Goal: Transaction & Acquisition: Purchase product/service

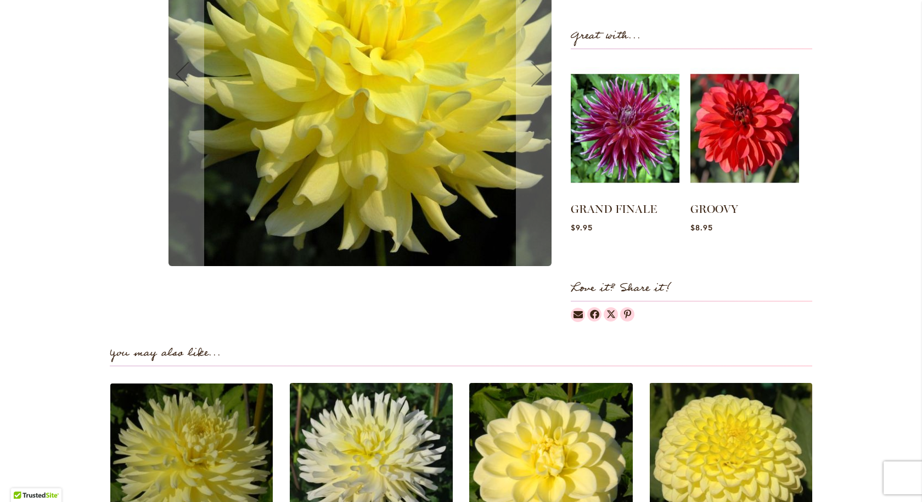
scroll to position [769, 0]
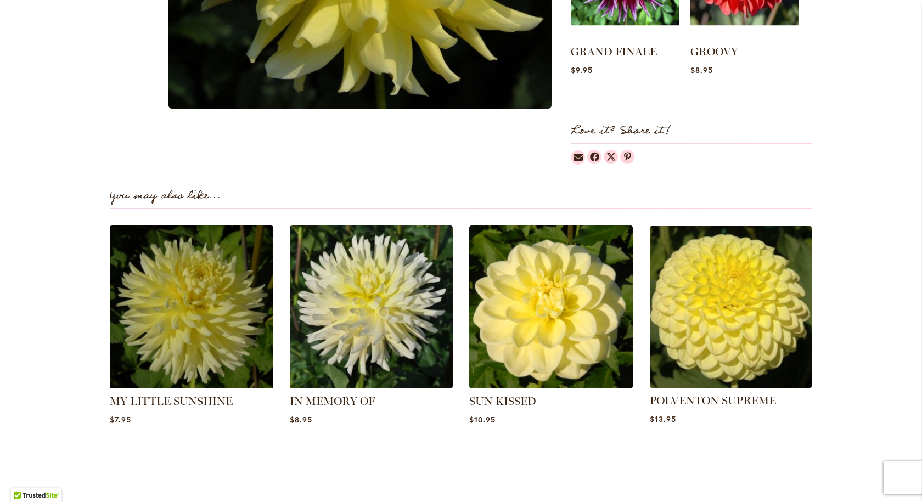
click at [743, 305] on img at bounding box center [731, 307] width 170 height 170
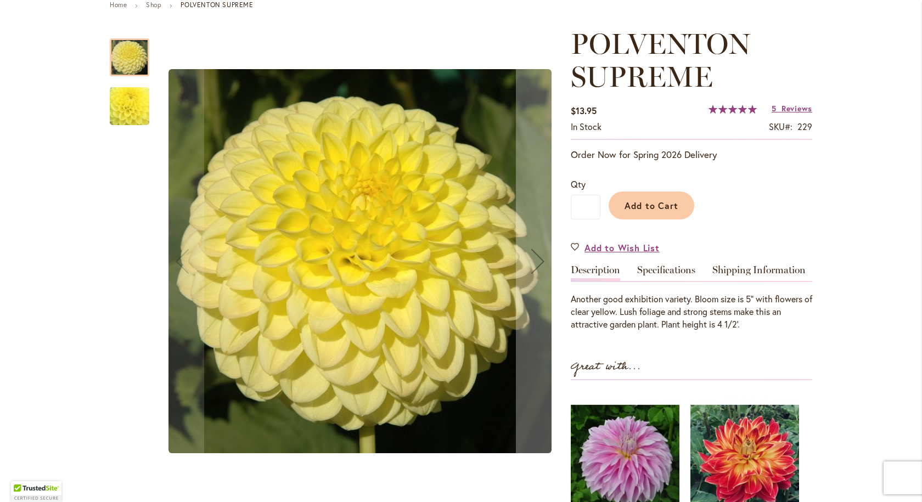
scroll to position [165, 0]
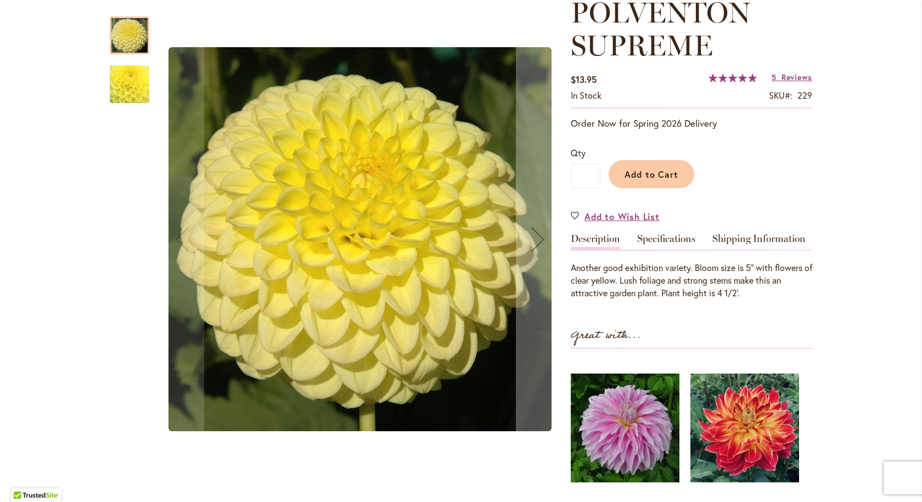
click at [121, 78] on img "POLVENTON SUPREME" at bounding box center [130, 85] width 76 height 76
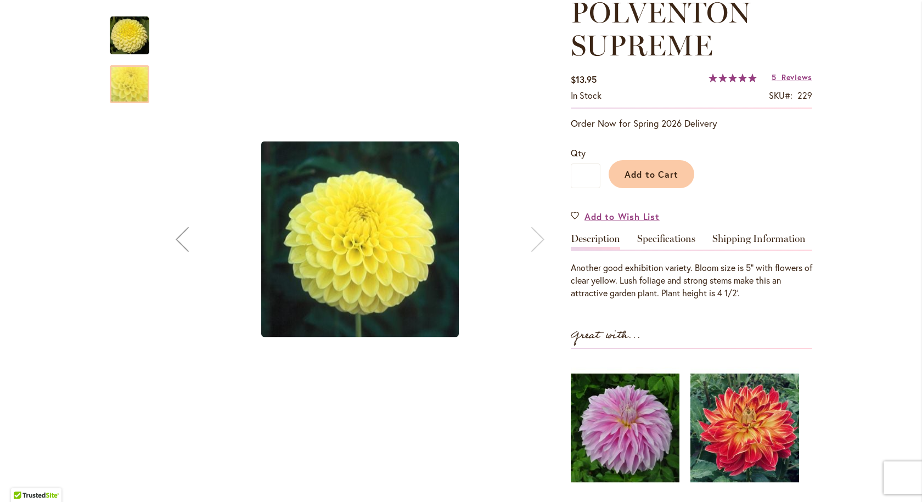
click at [121, 32] on img "POLVENTON SUPREME" at bounding box center [130, 36] width 40 height 40
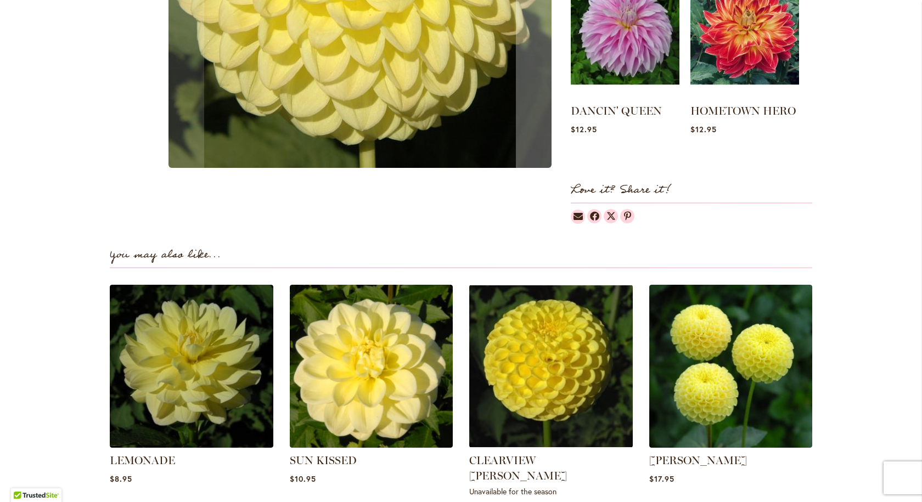
scroll to position [659, 0]
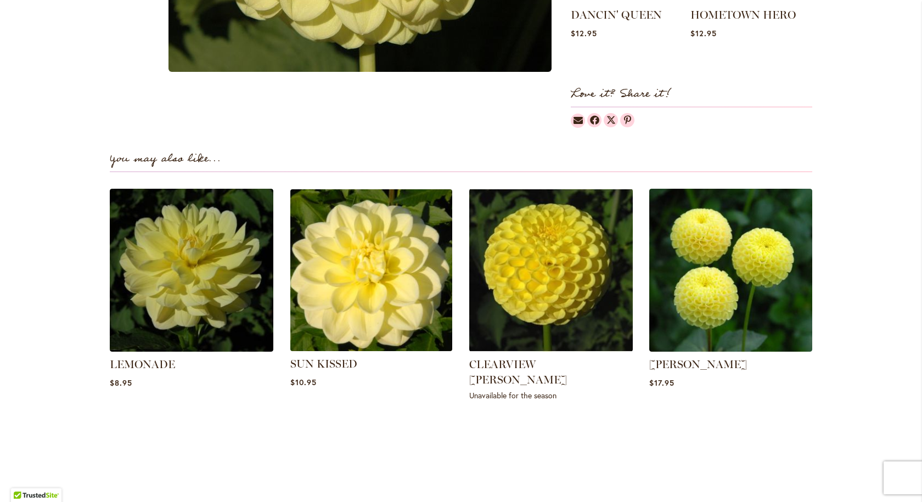
click at [348, 267] on img at bounding box center [371, 270] width 170 height 170
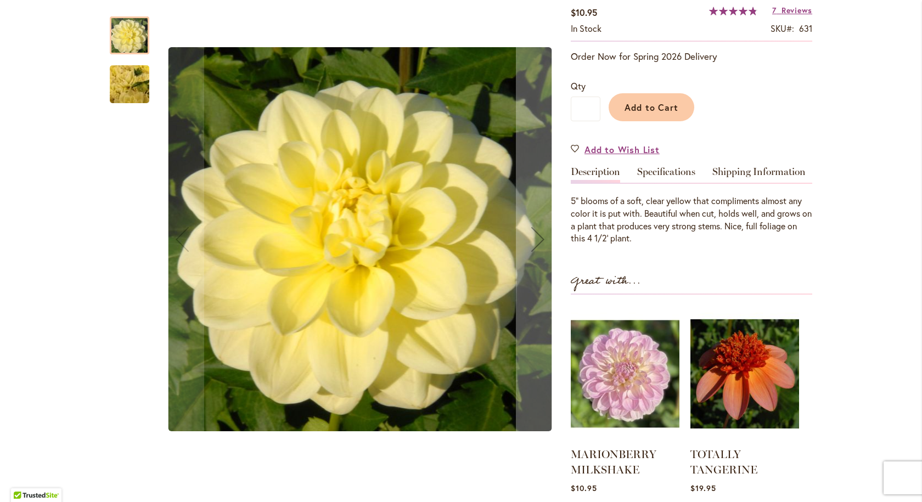
scroll to position [220, 0]
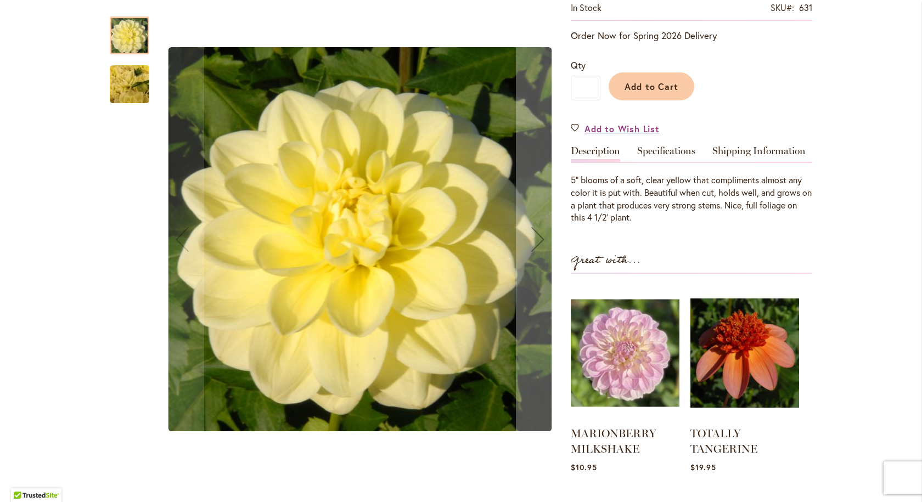
click at [114, 78] on img "SUN KISSED" at bounding box center [129, 84] width 79 height 59
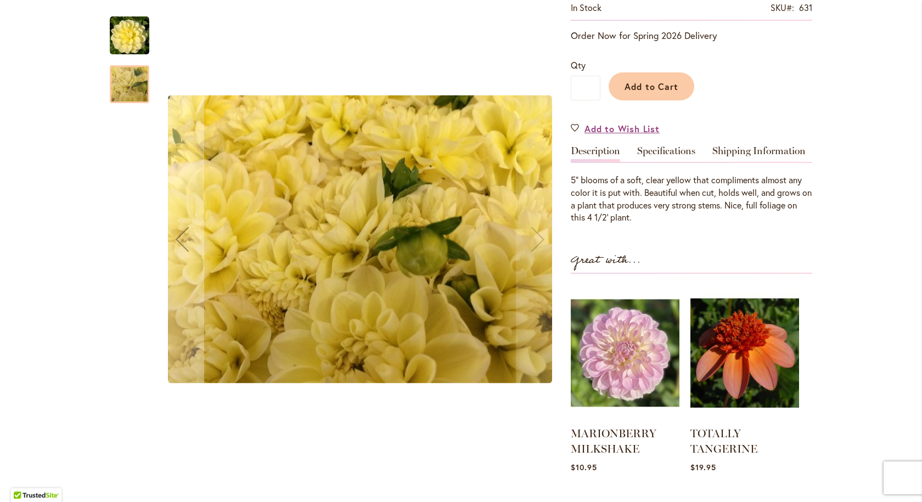
click at [129, 32] on img "SUN KISSED" at bounding box center [130, 36] width 40 height 40
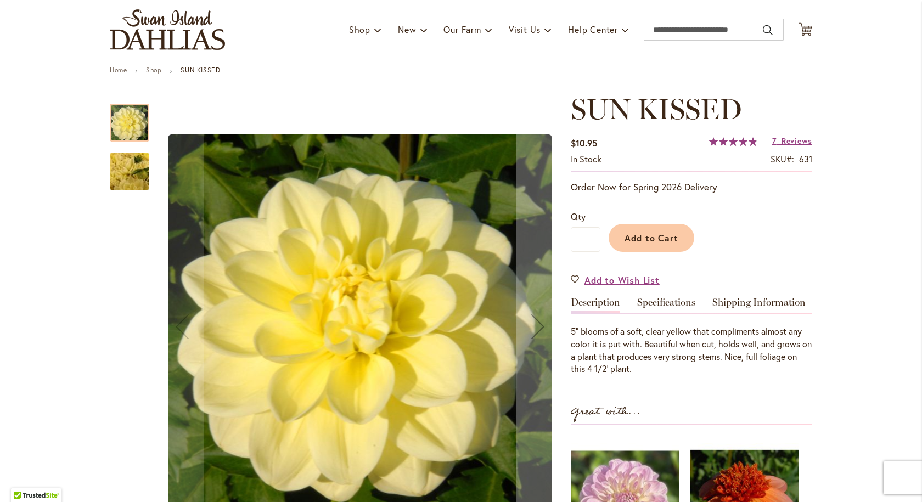
scroll to position [55, 0]
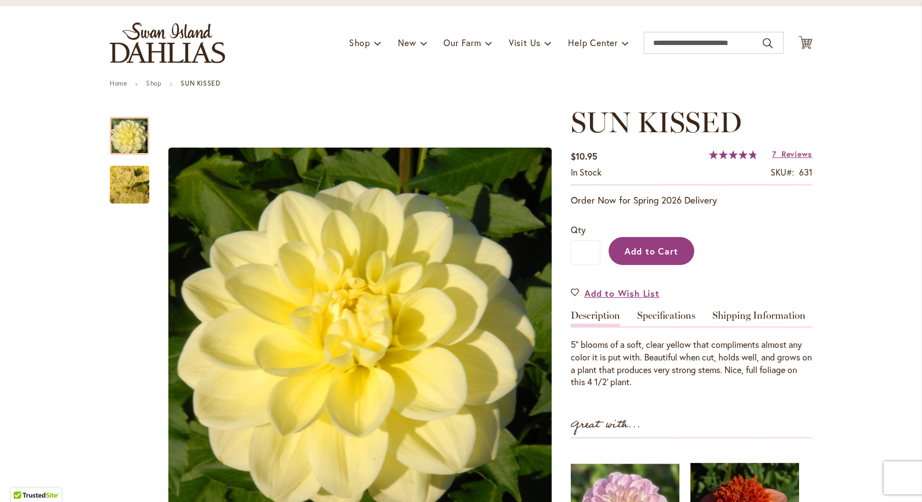
click at [635, 245] on span "Add to Cart" at bounding box center [652, 251] width 54 height 12
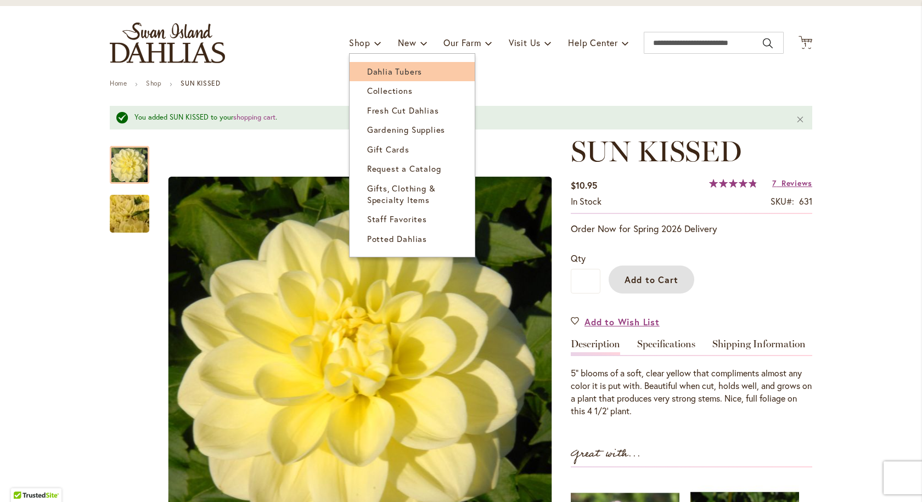
click at [397, 71] on span "Dahlia Tubers" at bounding box center [394, 71] width 55 height 11
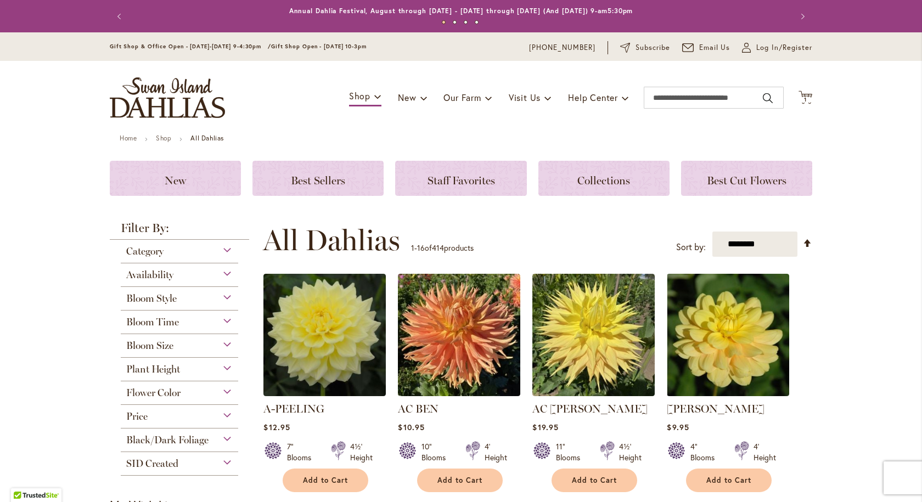
click at [225, 393] on div "Flower Color" at bounding box center [179, 391] width 117 height 18
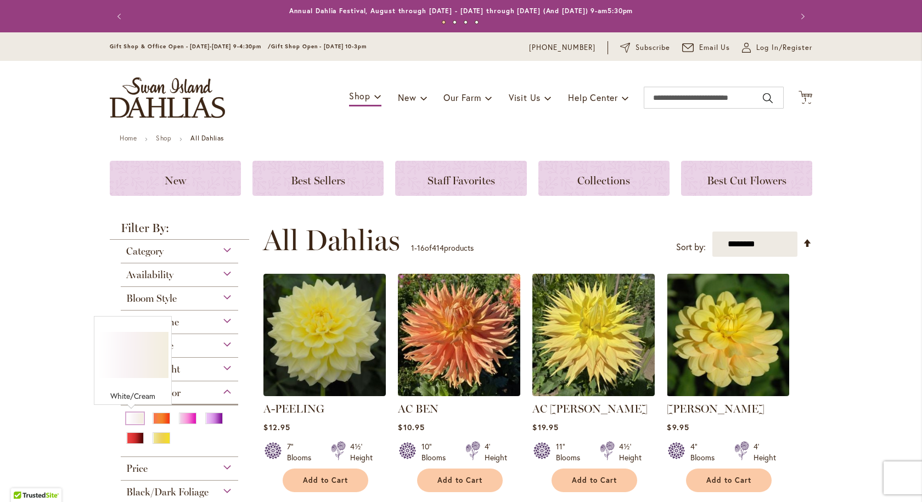
click at [132, 421] on div "White/Cream" at bounding box center [135, 419] width 18 height 12
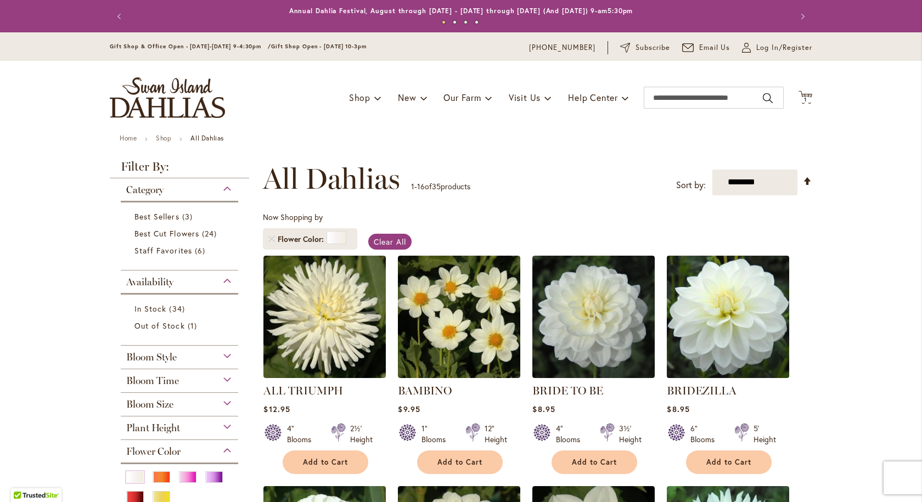
click at [711, 305] on img at bounding box center [728, 317] width 128 height 128
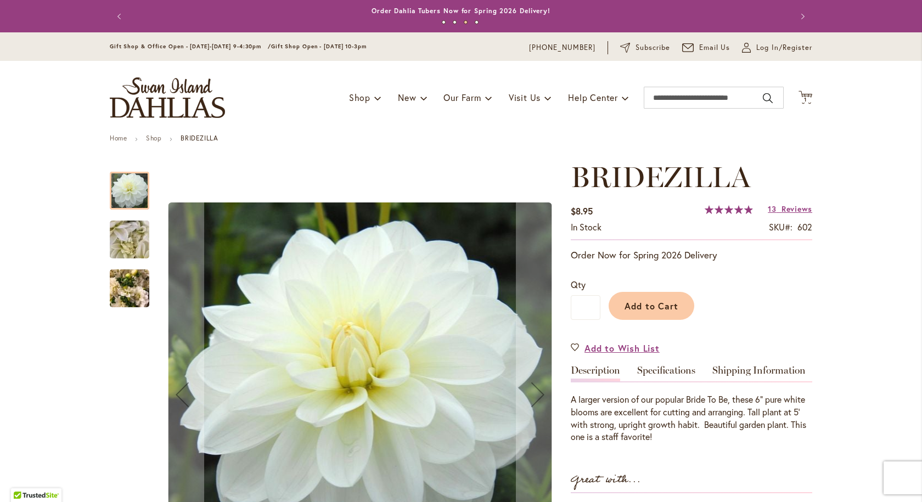
click at [123, 237] on img "BRIDEZILLA" at bounding box center [129, 239] width 79 height 59
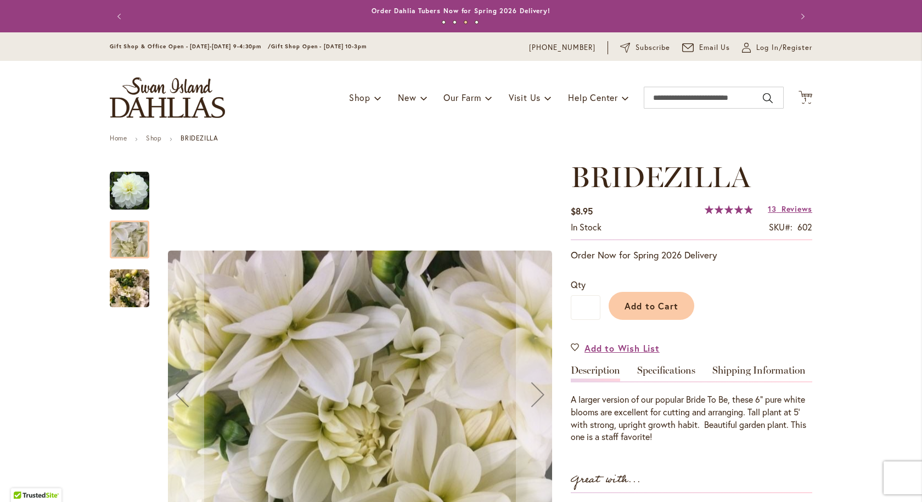
click at [126, 282] on img "BRIDEZILLA" at bounding box center [130, 288] width 40 height 53
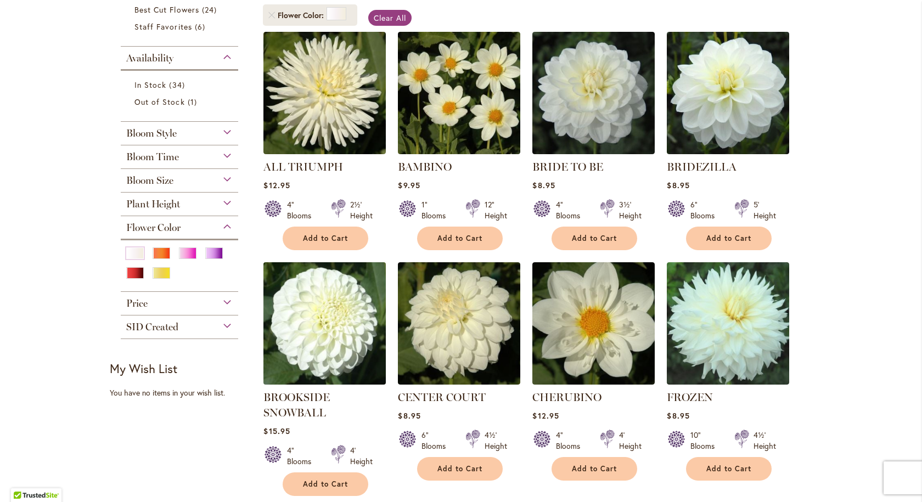
scroll to position [275, 0]
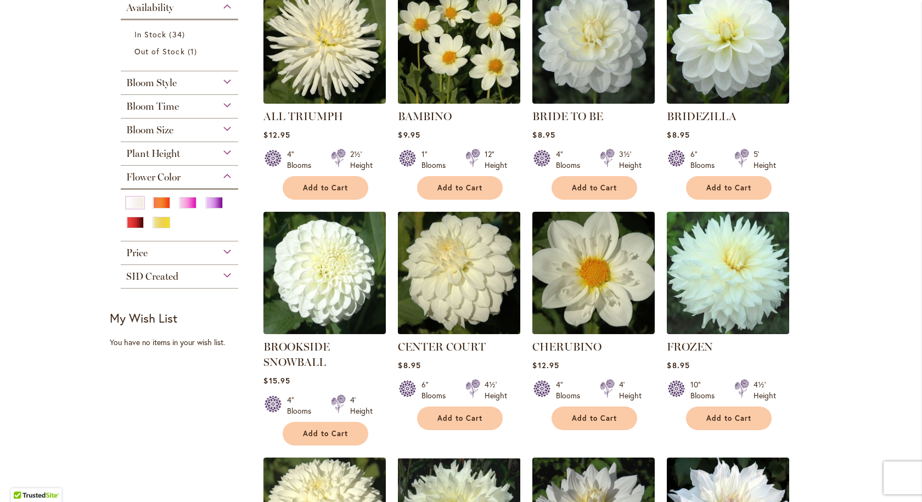
click at [466, 266] on img at bounding box center [459, 273] width 128 height 128
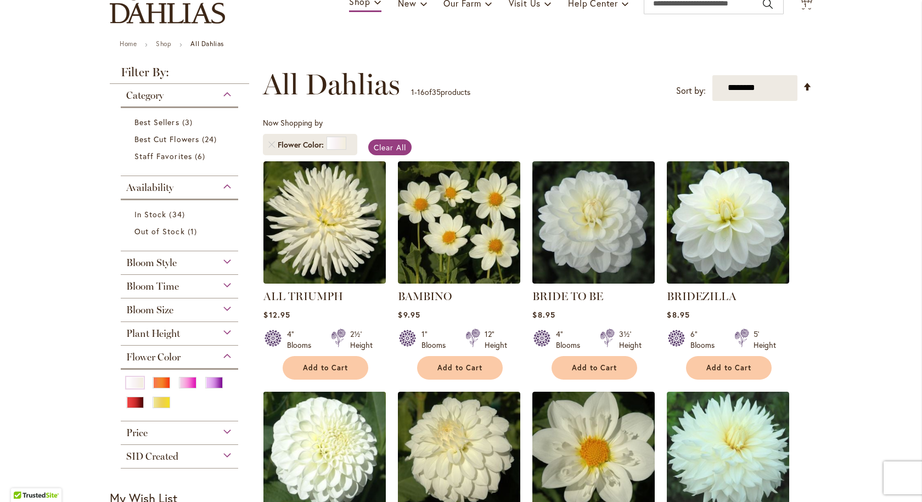
scroll to position [220, 0]
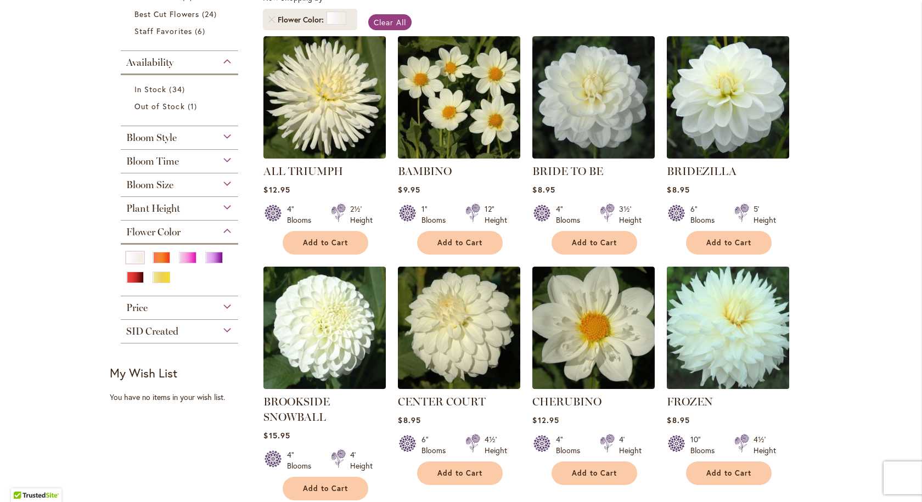
click at [732, 346] on img at bounding box center [728, 328] width 128 height 128
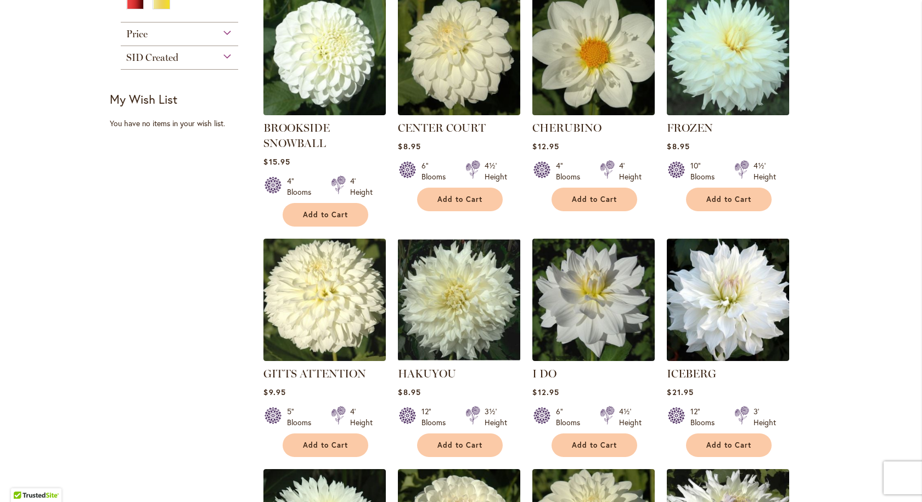
scroll to position [494, 0]
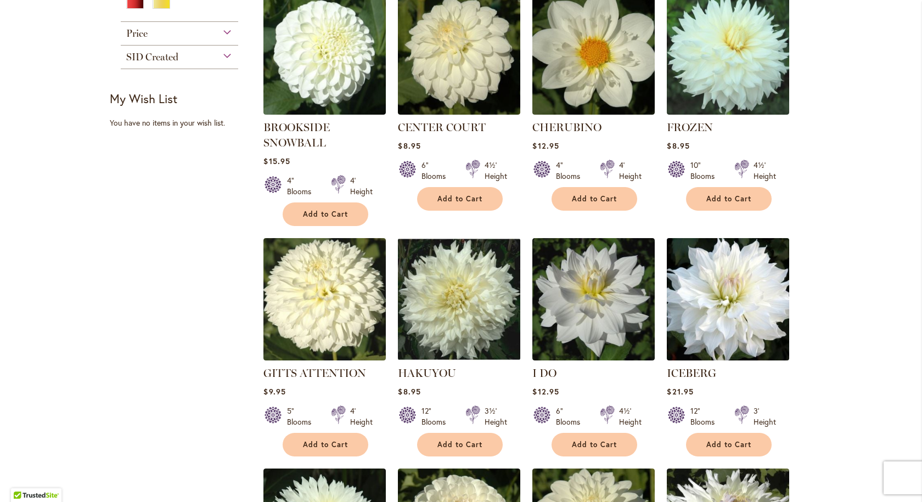
click at [724, 295] on img at bounding box center [728, 299] width 128 height 128
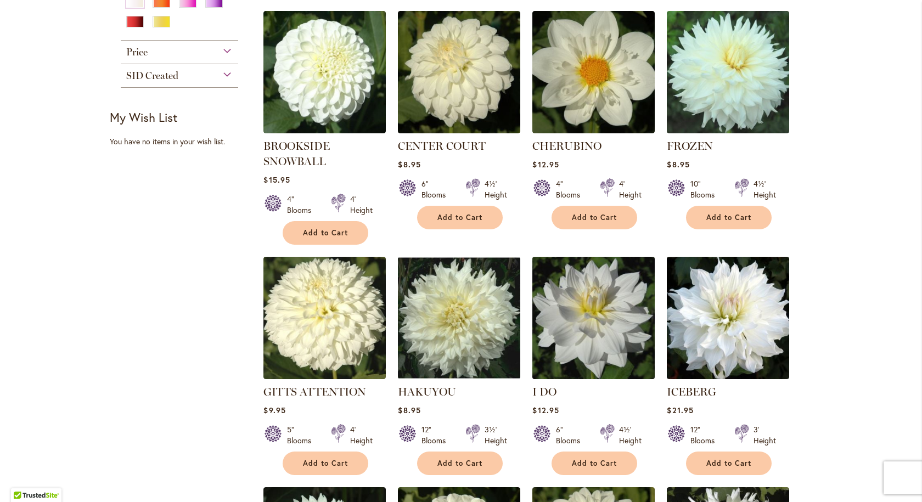
scroll to position [494, 0]
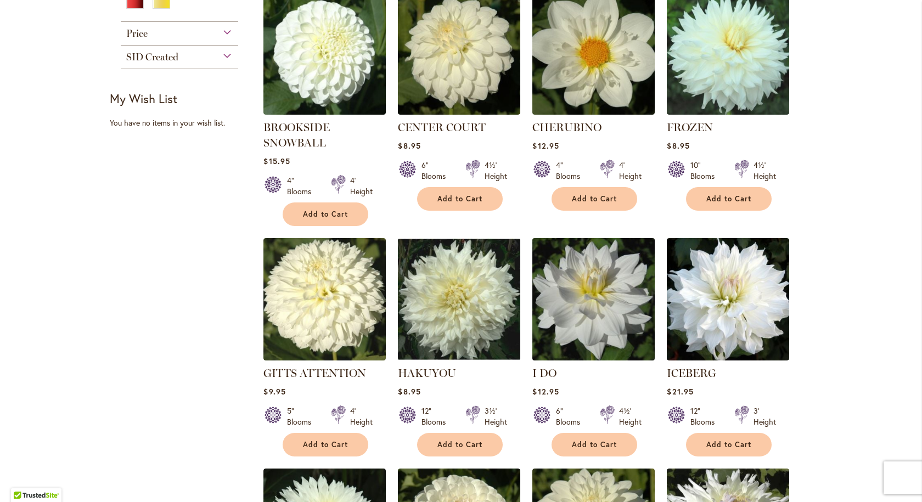
click at [593, 301] on img at bounding box center [594, 299] width 128 height 128
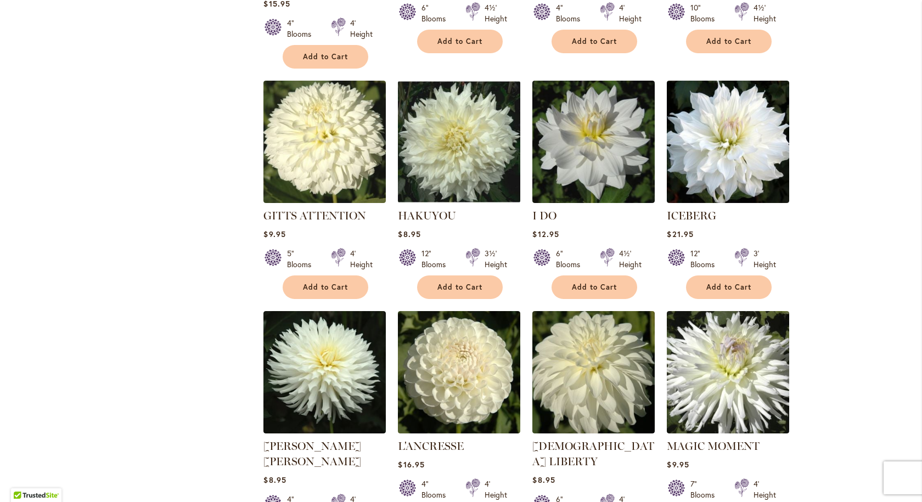
scroll to position [659, 0]
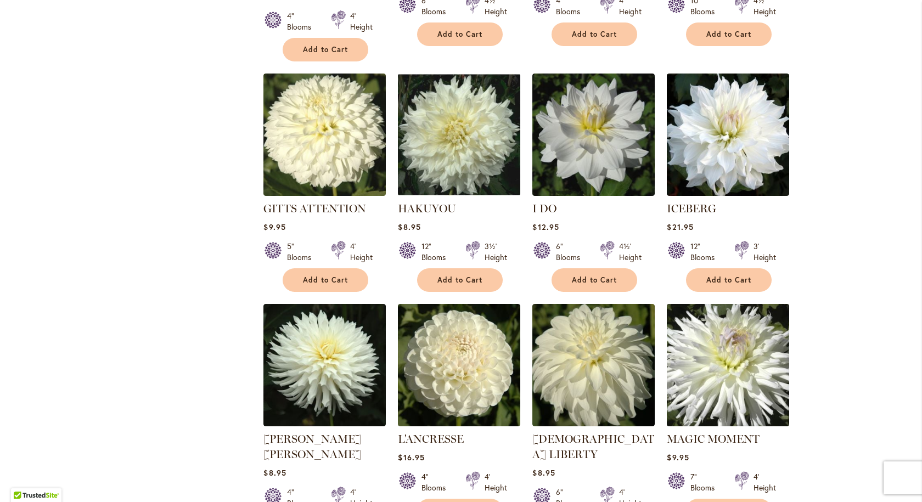
click at [712, 359] on img at bounding box center [728, 365] width 128 height 128
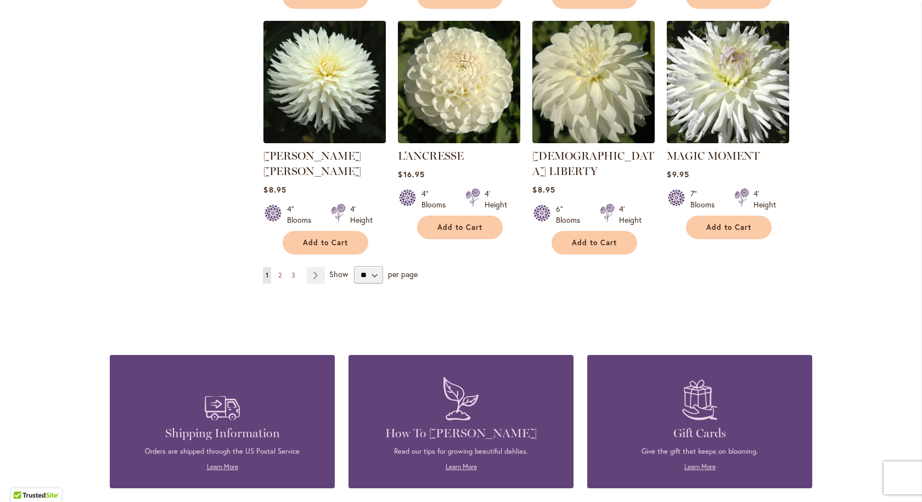
scroll to position [878, 0]
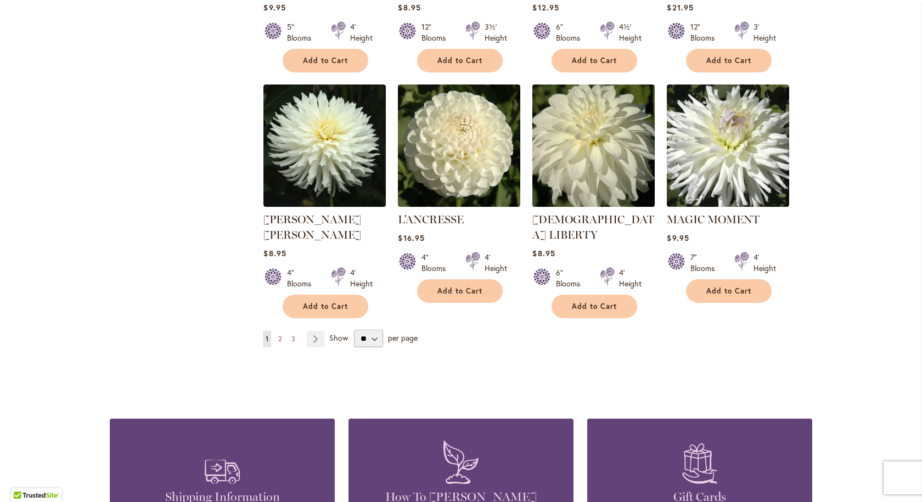
click at [583, 142] on img at bounding box center [594, 145] width 128 height 128
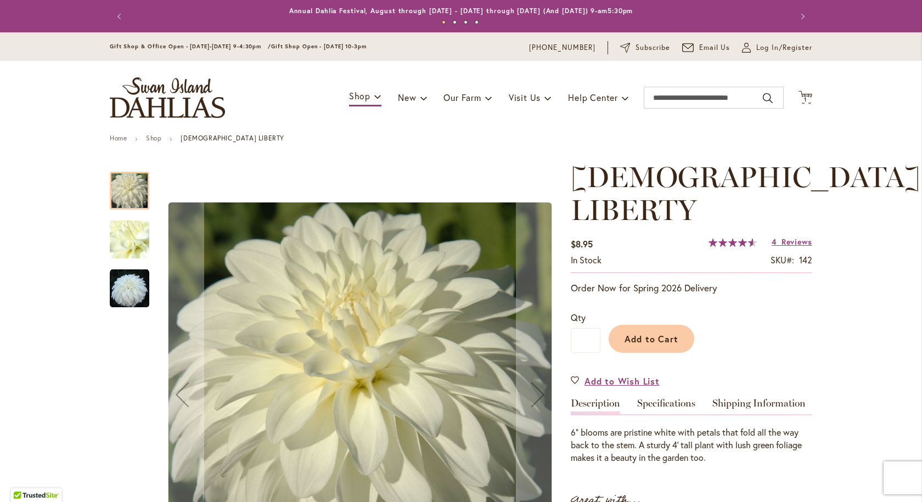
click at [121, 285] on img "LADY LIBERTY" at bounding box center [130, 289] width 40 height 40
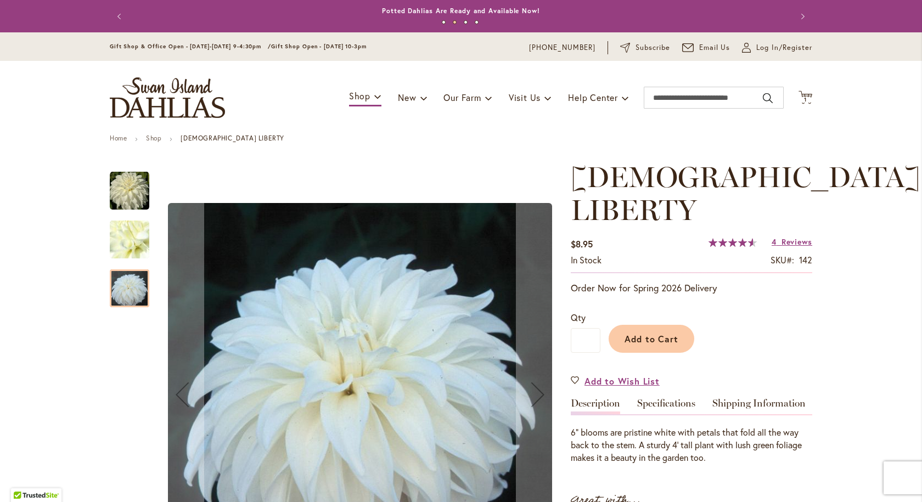
click at [111, 231] on img "LADY LIBERTY" at bounding box center [129, 239] width 79 height 59
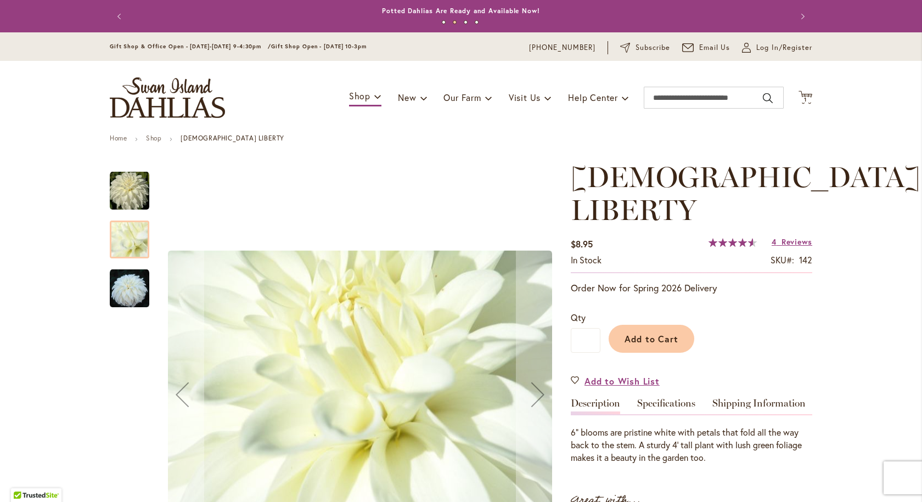
click at [124, 191] on img "LADY LIBERTY" at bounding box center [130, 191] width 40 height 40
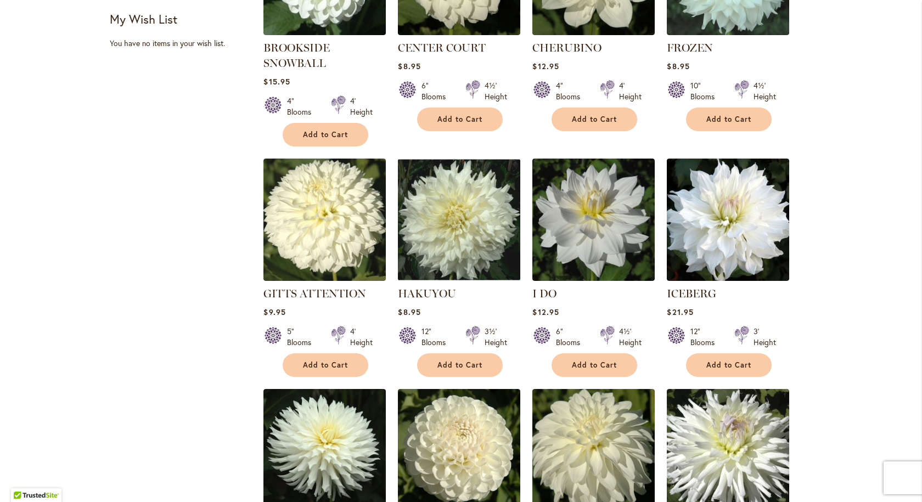
scroll to position [659, 0]
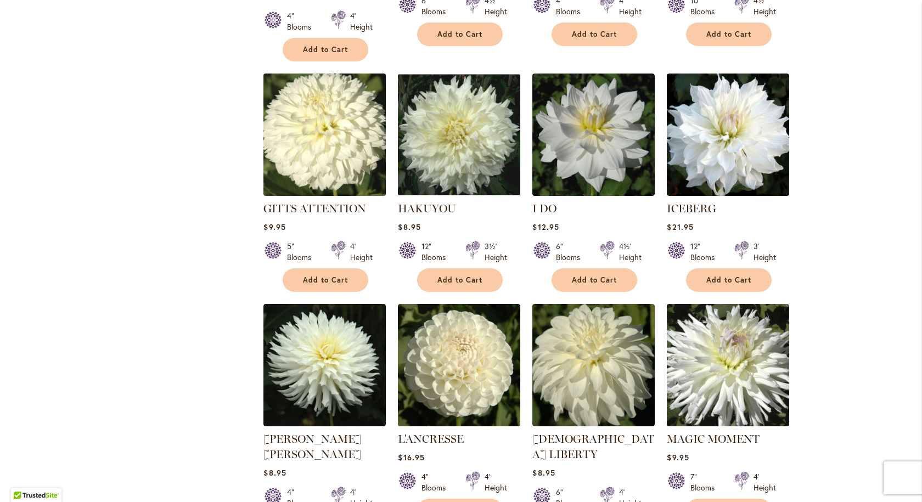
click at [298, 139] on img at bounding box center [325, 134] width 128 height 128
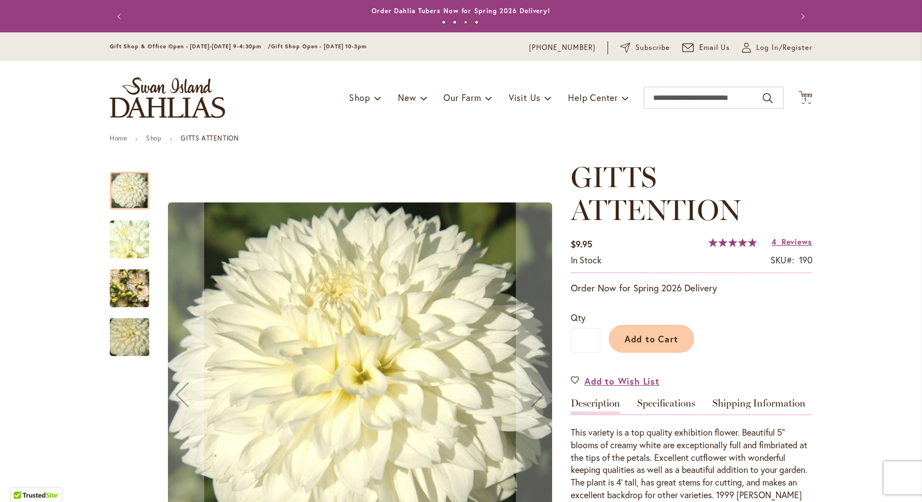
click at [132, 240] on img "GITTS ATTENTION" at bounding box center [129, 239] width 79 height 59
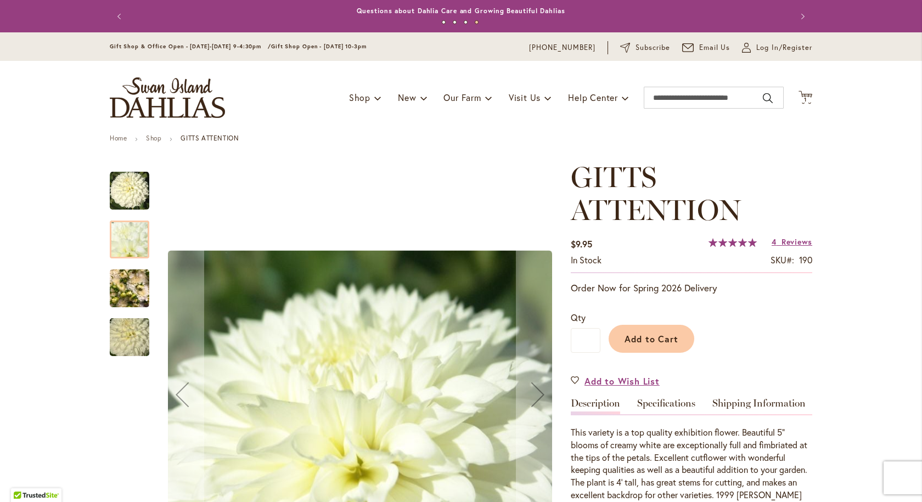
click at [122, 284] on img "GITTS ATTENTION" at bounding box center [130, 288] width 40 height 53
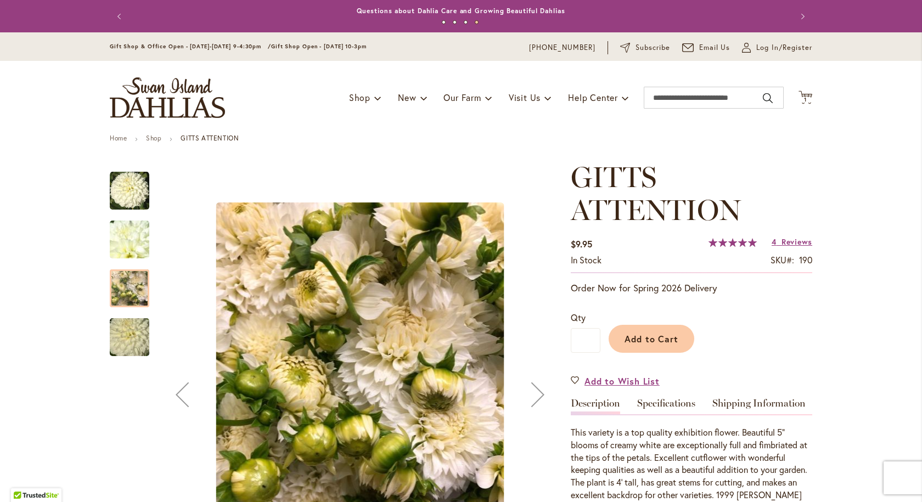
click at [117, 328] on img "GITTS ATTENTION" at bounding box center [129, 337] width 79 height 53
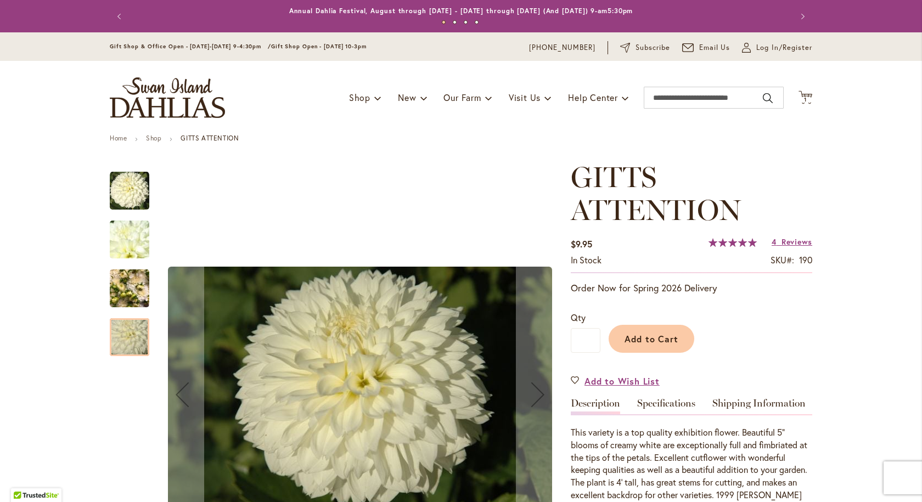
click at [121, 186] on img "GITTS ATTENTION" at bounding box center [130, 191] width 40 height 40
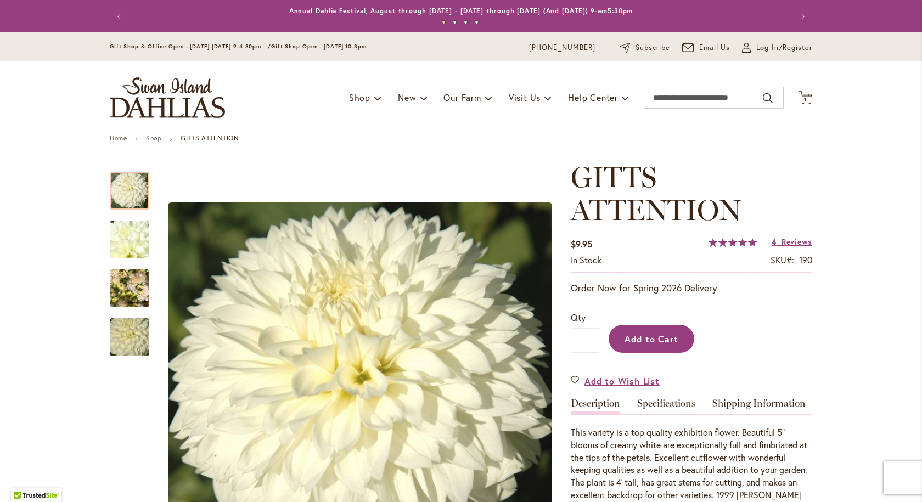
click at [641, 335] on span "Add to Cart" at bounding box center [652, 339] width 54 height 12
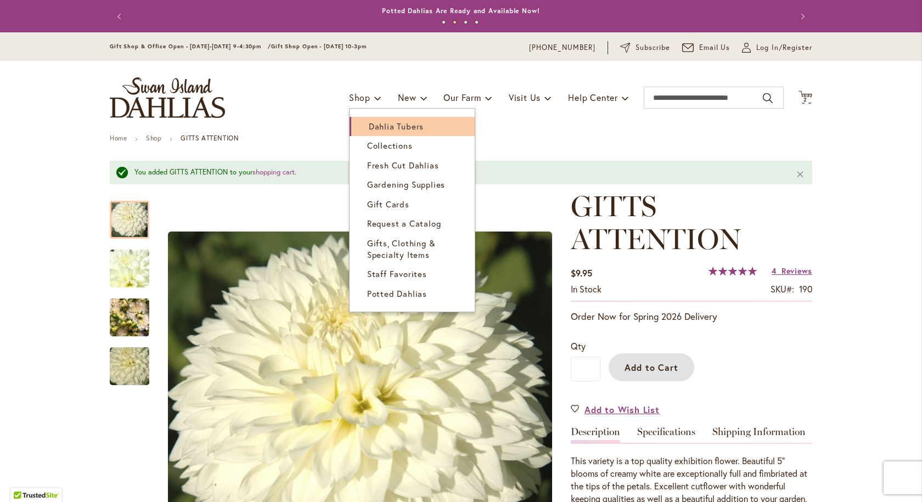
click at [374, 128] on span "Dahlia Tubers" at bounding box center [396, 126] width 55 height 11
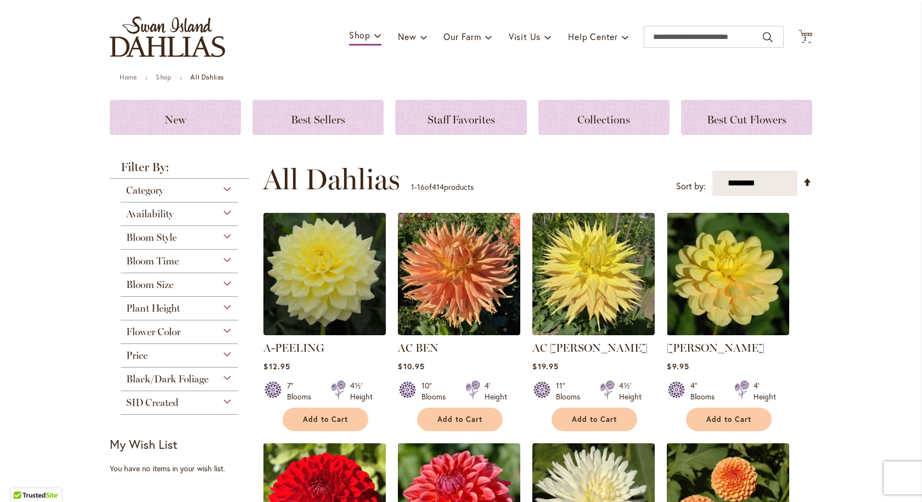
scroll to position [55, 0]
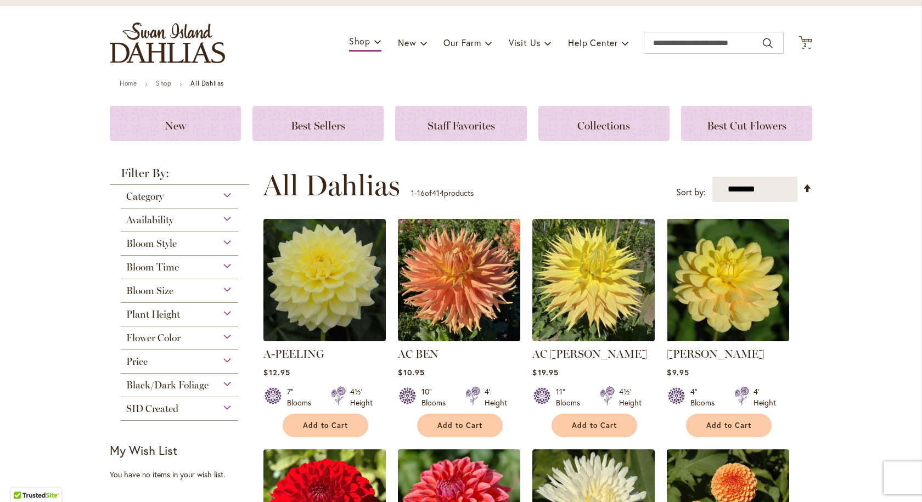
click at [225, 337] on div "Flower Color" at bounding box center [179, 336] width 117 height 18
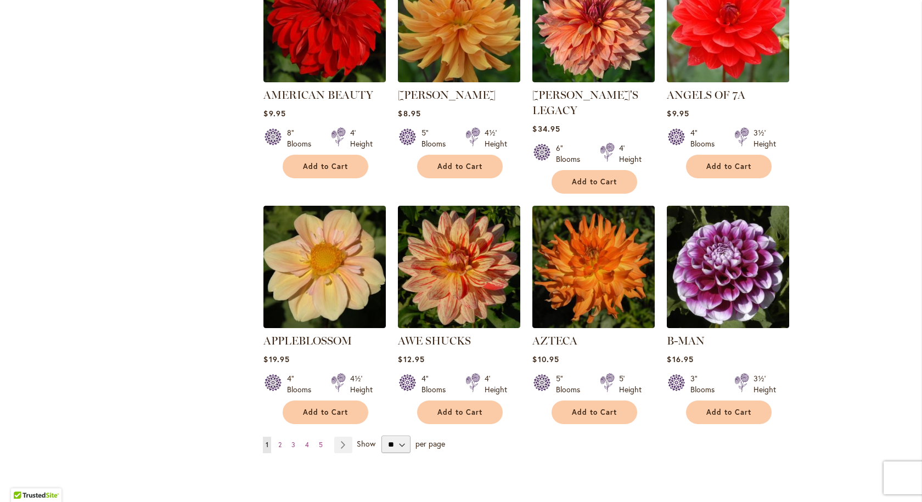
scroll to position [824, 0]
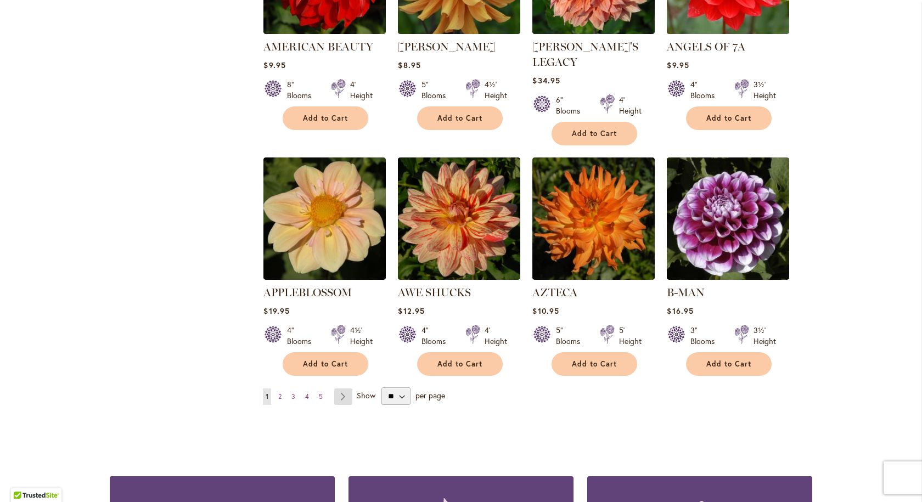
click at [337, 389] on link "Page Next" at bounding box center [343, 397] width 18 height 16
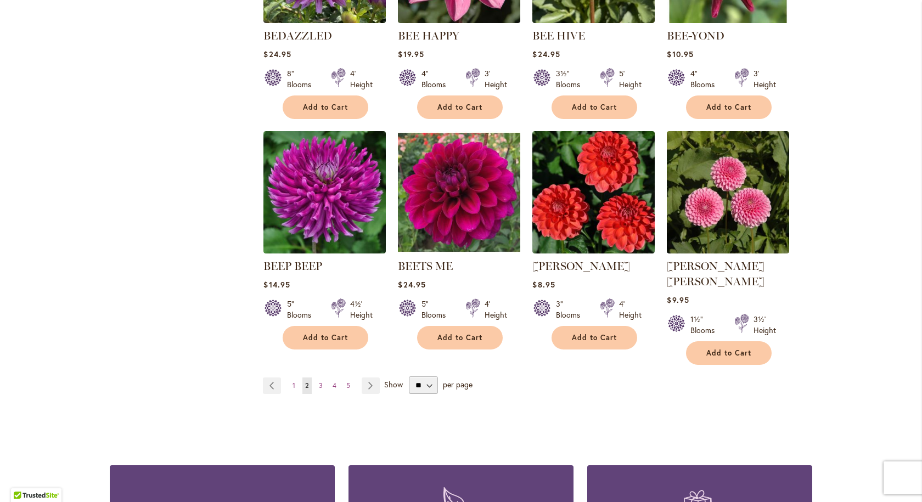
scroll to position [878, 0]
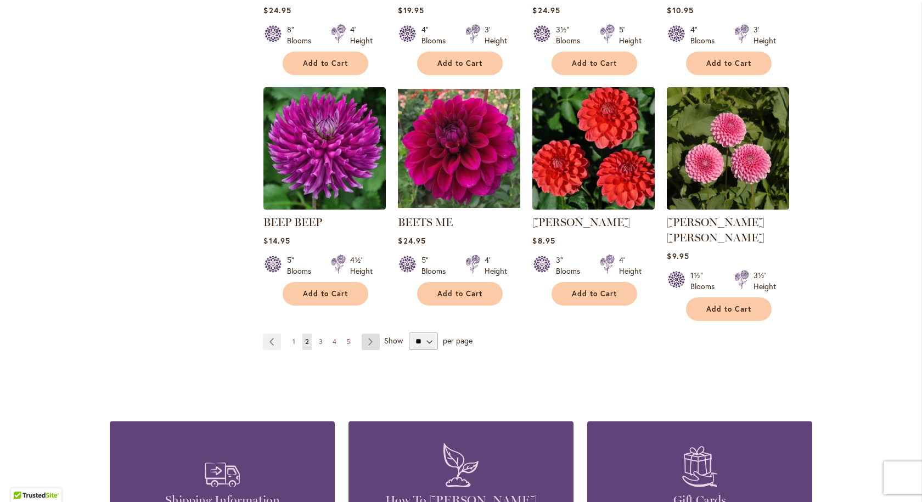
click at [366, 334] on link "Page Next" at bounding box center [371, 342] width 18 height 16
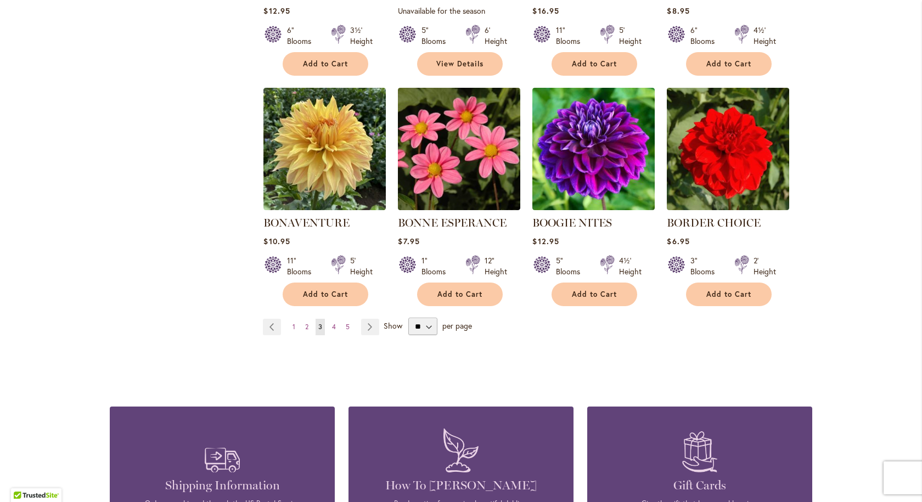
scroll to position [878, 0]
click at [367, 328] on link "Page Next" at bounding box center [370, 326] width 18 height 16
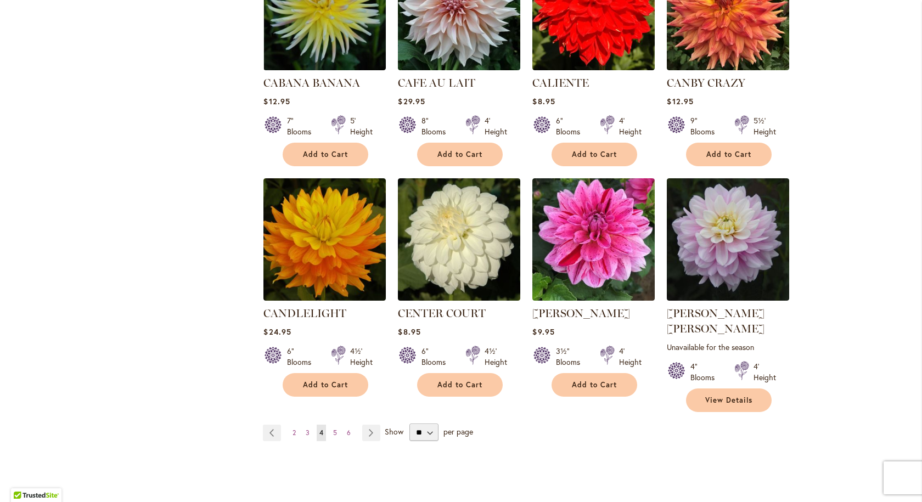
scroll to position [878, 0]
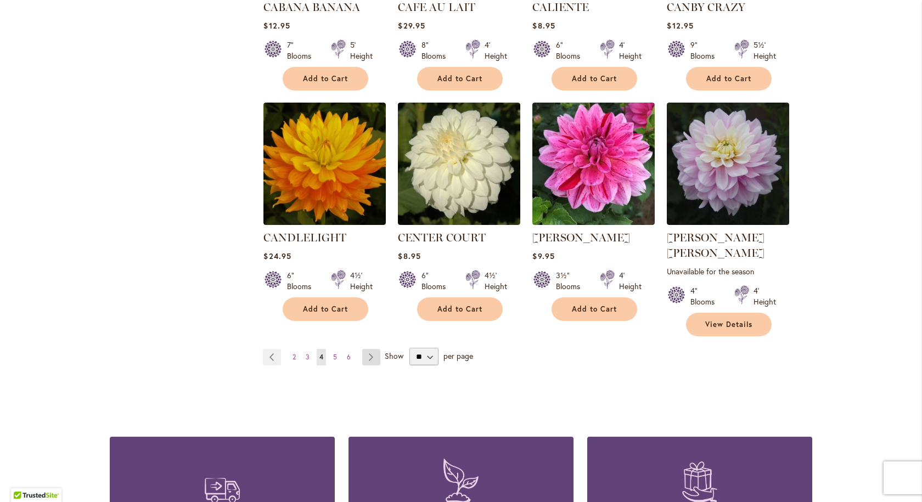
click at [363, 349] on link "Page Next" at bounding box center [371, 357] width 18 height 16
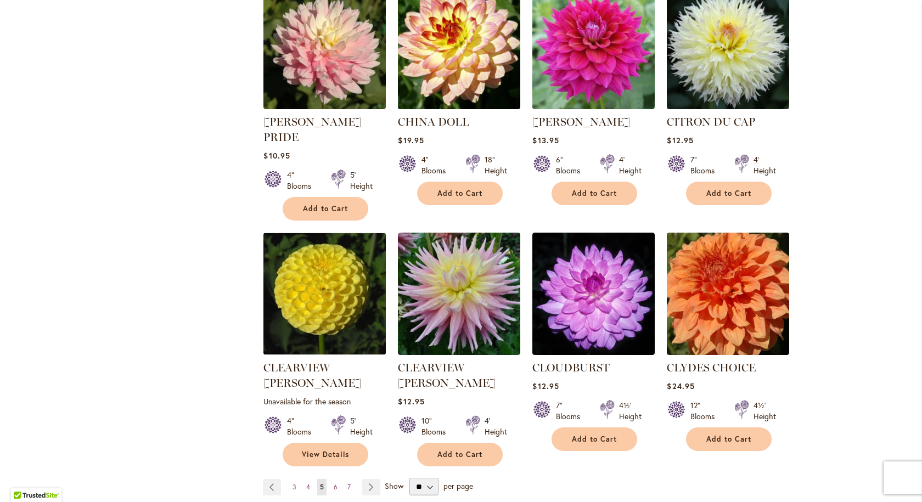
scroll to position [769, 0]
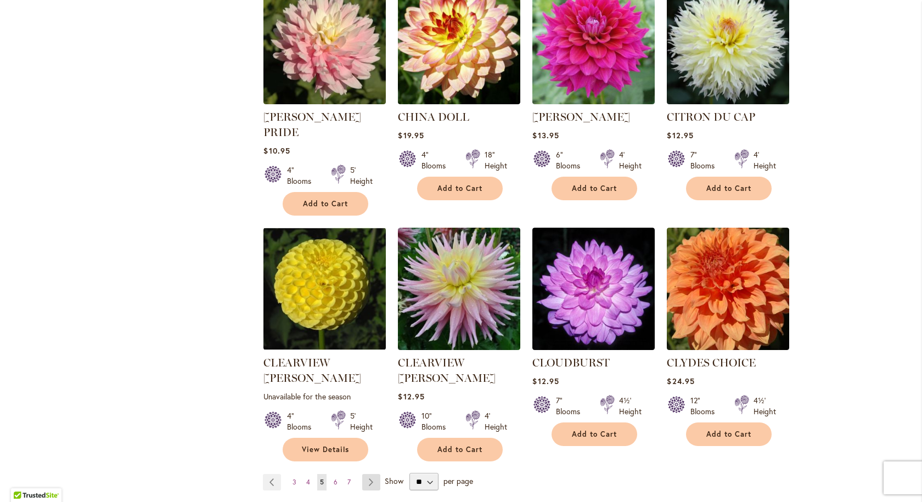
click at [366, 474] on link "Page Next" at bounding box center [371, 482] width 18 height 16
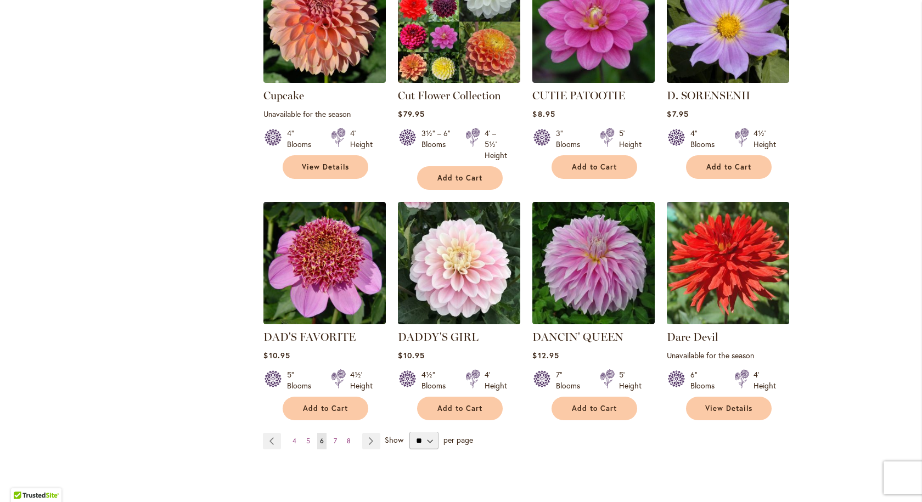
scroll to position [878, 0]
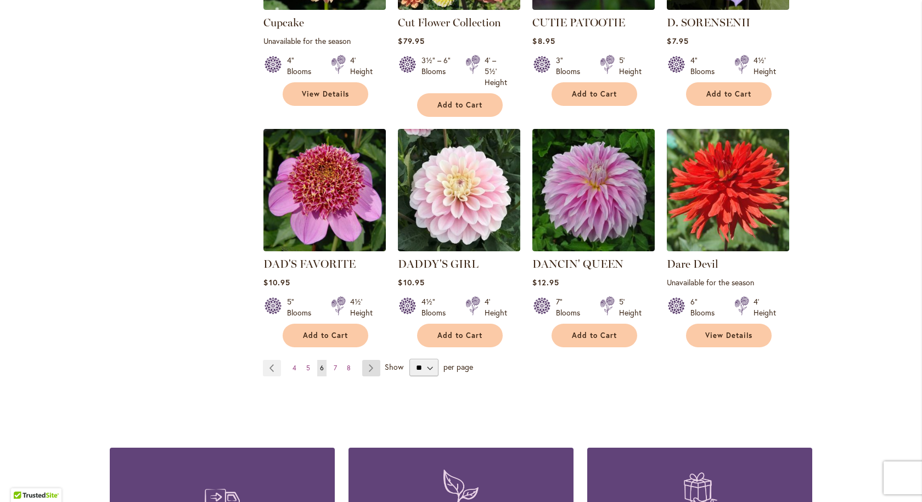
click at [362, 360] on link "Page Next" at bounding box center [371, 368] width 18 height 16
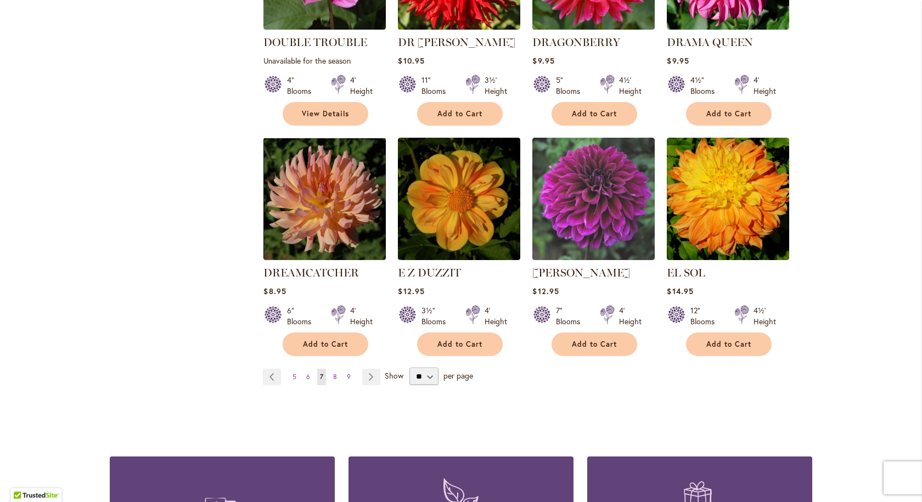
scroll to position [878, 0]
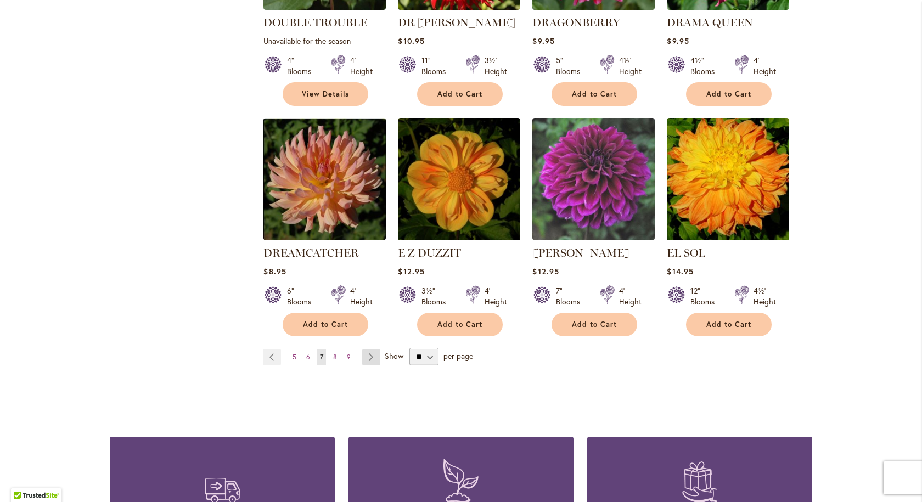
click at [362, 349] on link "Page Next" at bounding box center [371, 357] width 18 height 16
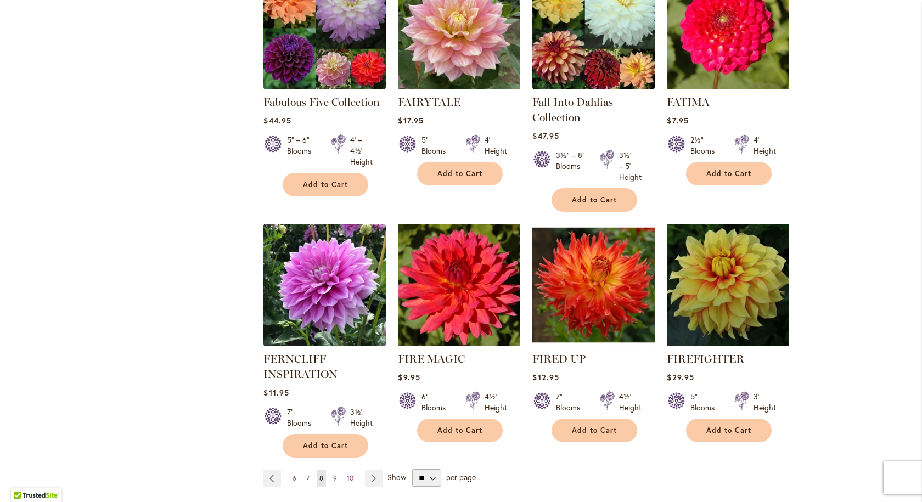
scroll to position [878, 0]
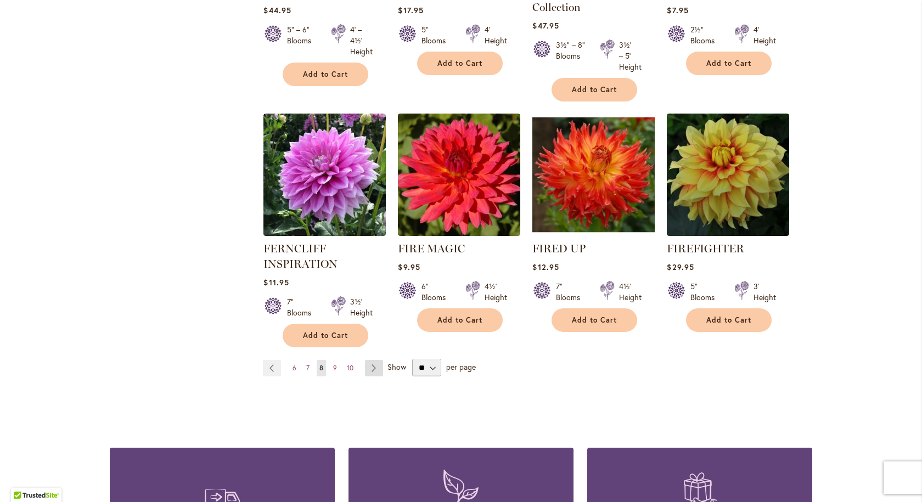
click at [369, 367] on link "Page Next" at bounding box center [374, 368] width 18 height 16
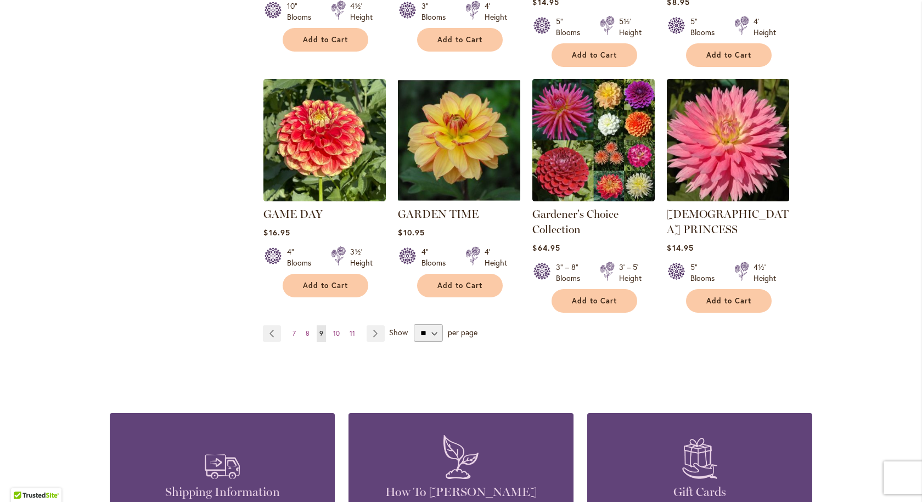
scroll to position [933, 0]
click at [368, 325] on link "Page Next" at bounding box center [376, 333] width 18 height 16
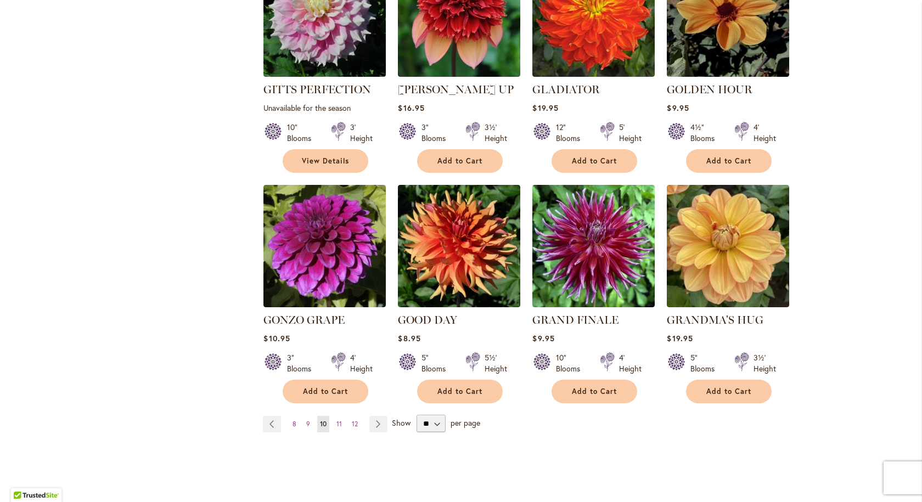
scroll to position [824, 0]
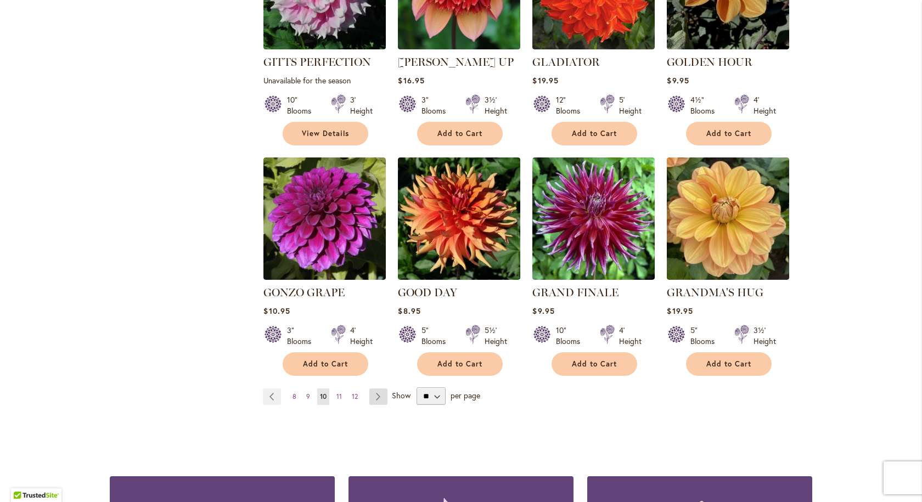
click at [371, 389] on link "Page Next" at bounding box center [378, 397] width 18 height 16
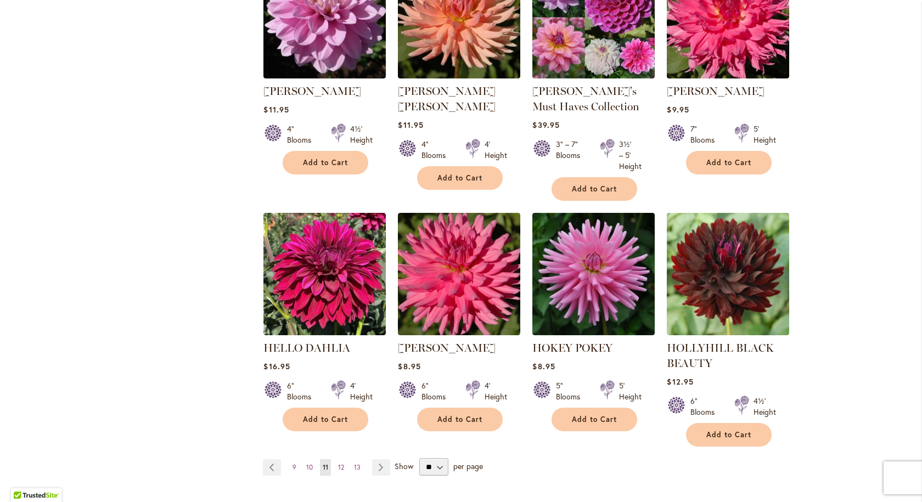
scroll to position [824, 0]
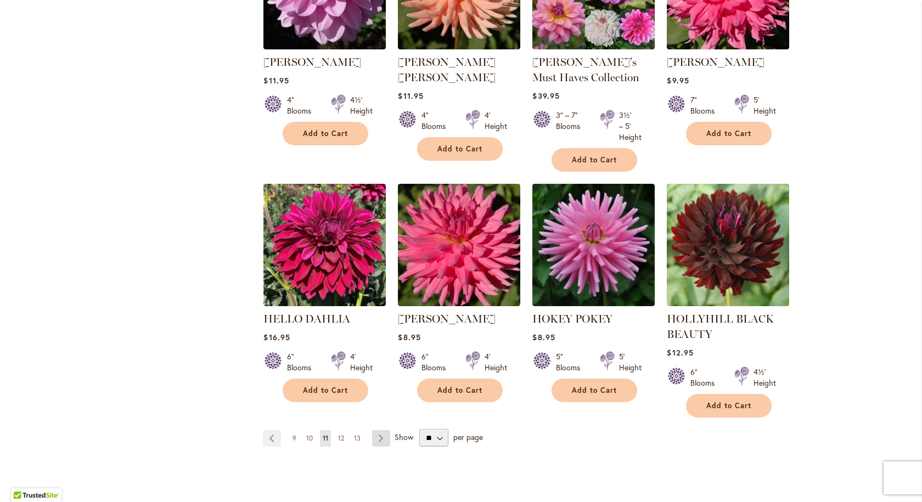
click at [377, 436] on link "Page Next" at bounding box center [381, 438] width 18 height 16
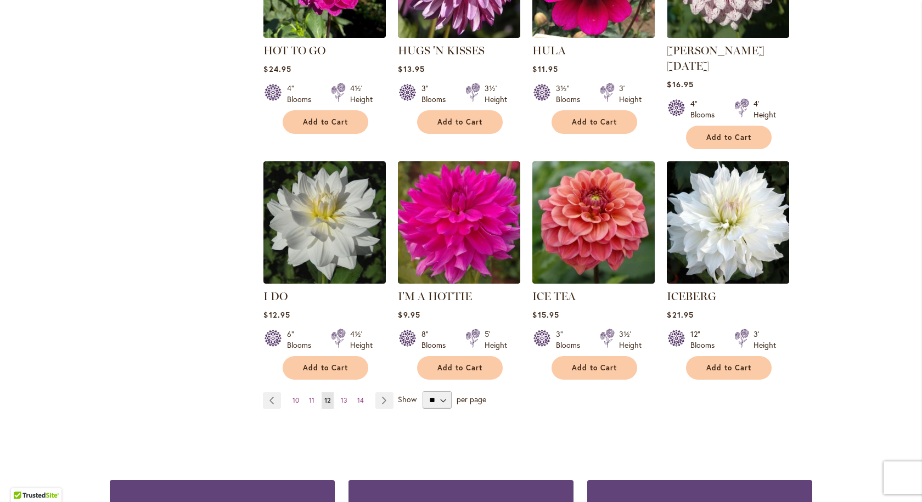
scroll to position [824, 0]
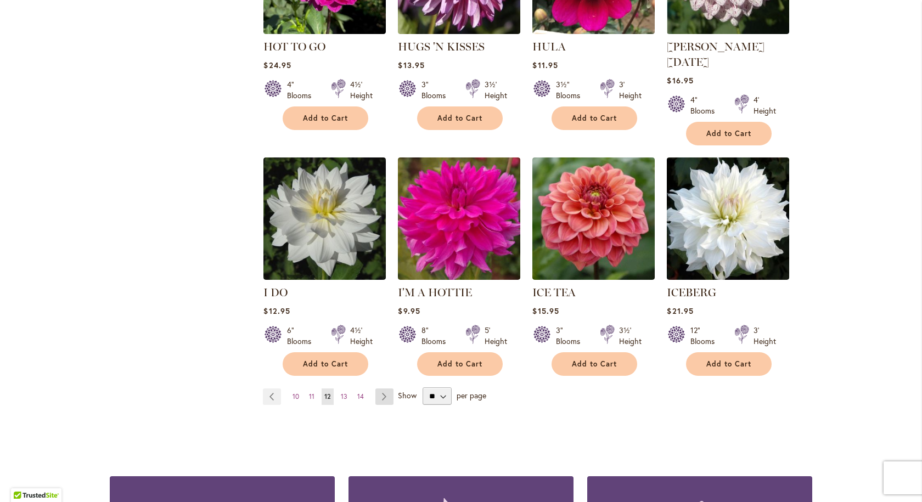
click at [377, 389] on link "Page Next" at bounding box center [385, 397] width 18 height 16
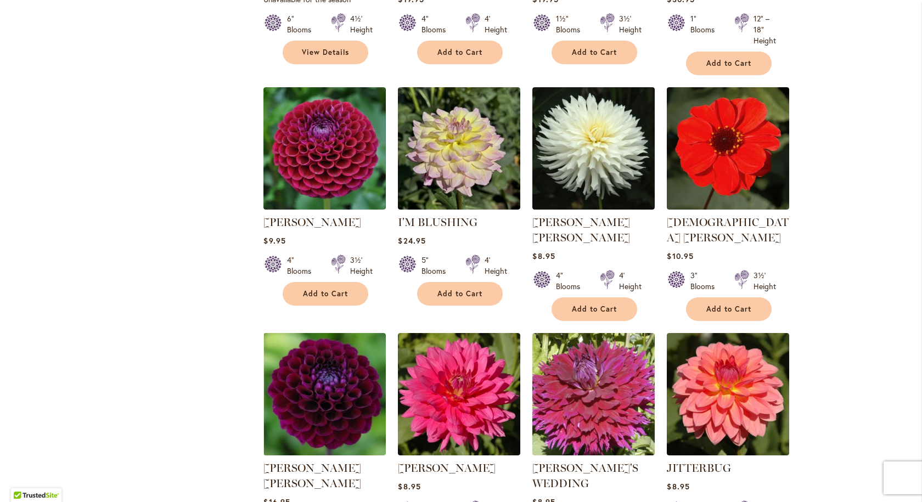
scroll to position [824, 0]
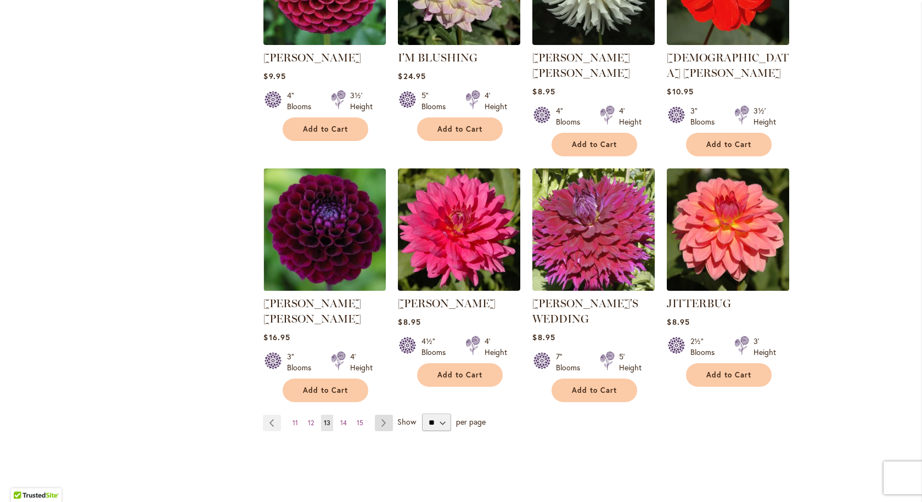
click at [378, 415] on link "Page Next" at bounding box center [384, 423] width 18 height 16
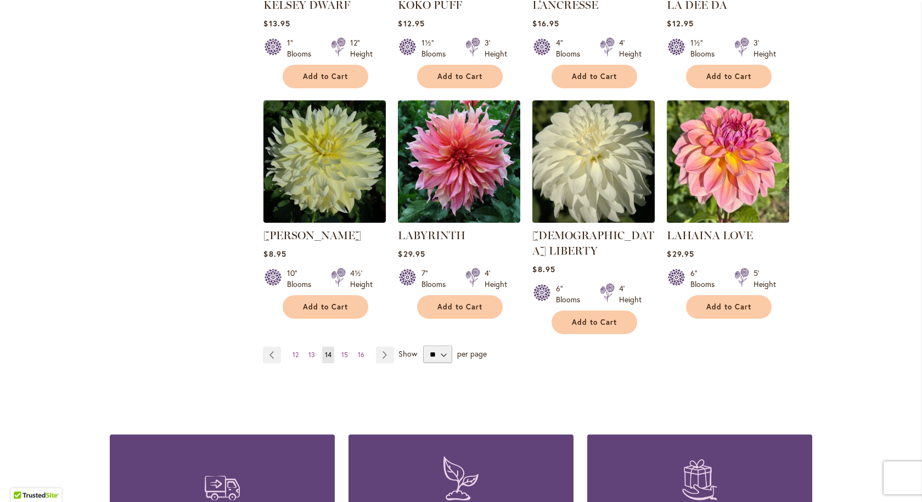
scroll to position [878, 0]
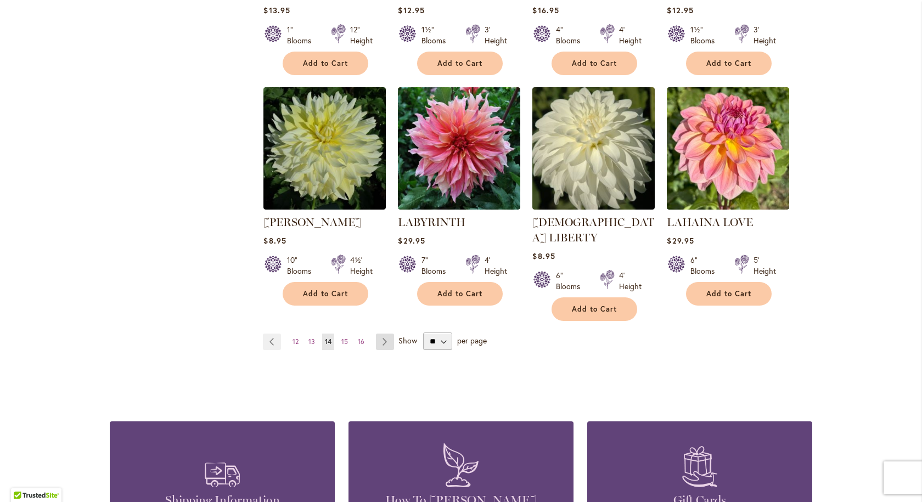
click at [377, 334] on link "Page Next" at bounding box center [385, 342] width 18 height 16
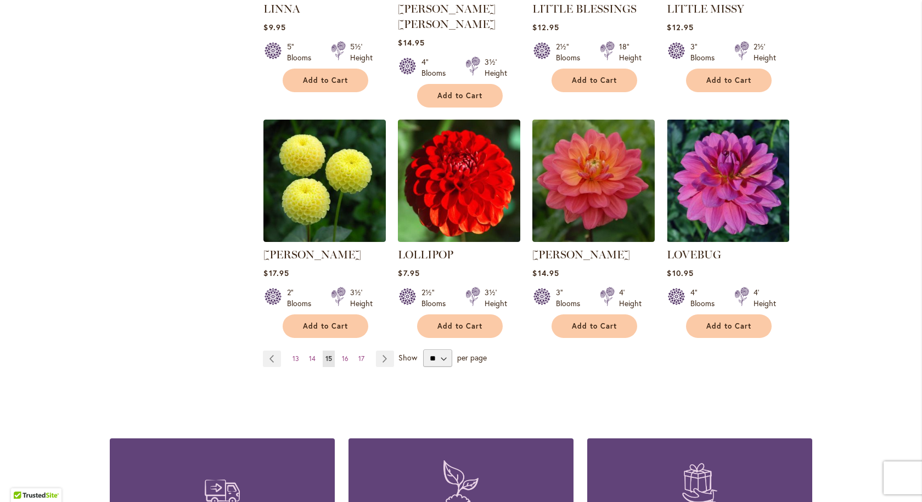
scroll to position [878, 0]
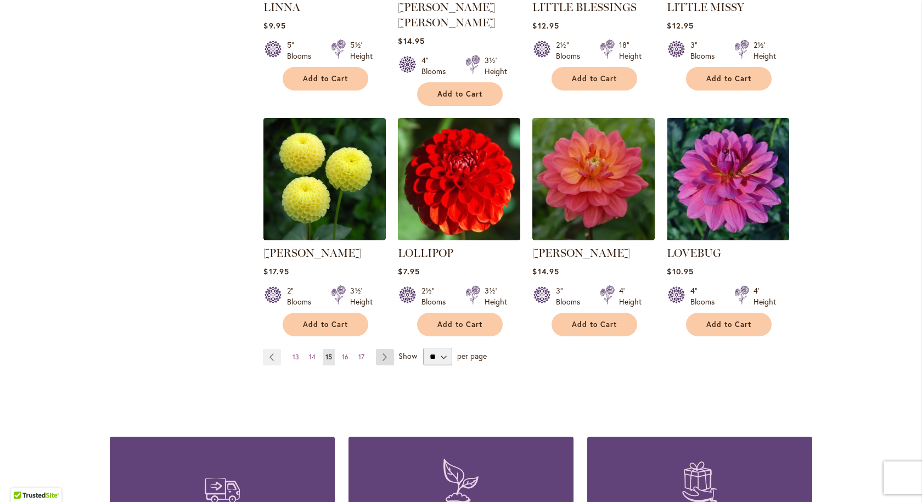
click at [378, 349] on link "Page Next" at bounding box center [385, 357] width 18 height 16
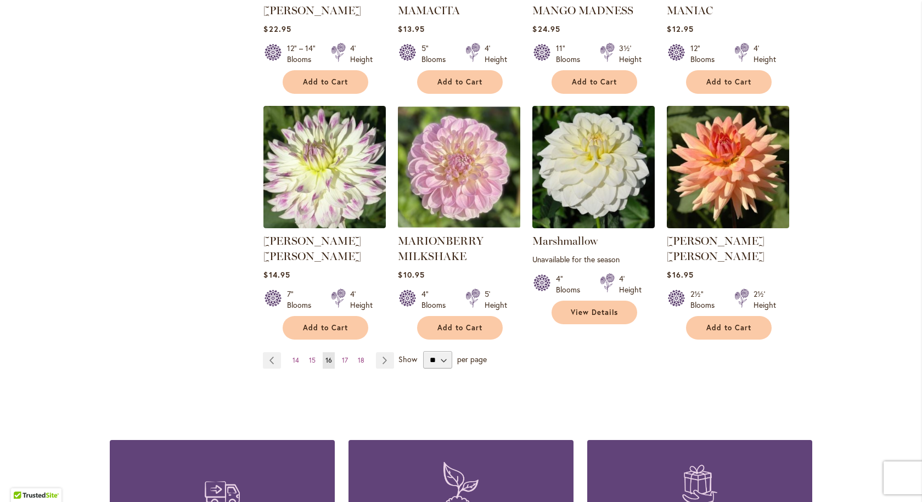
scroll to position [878, 0]
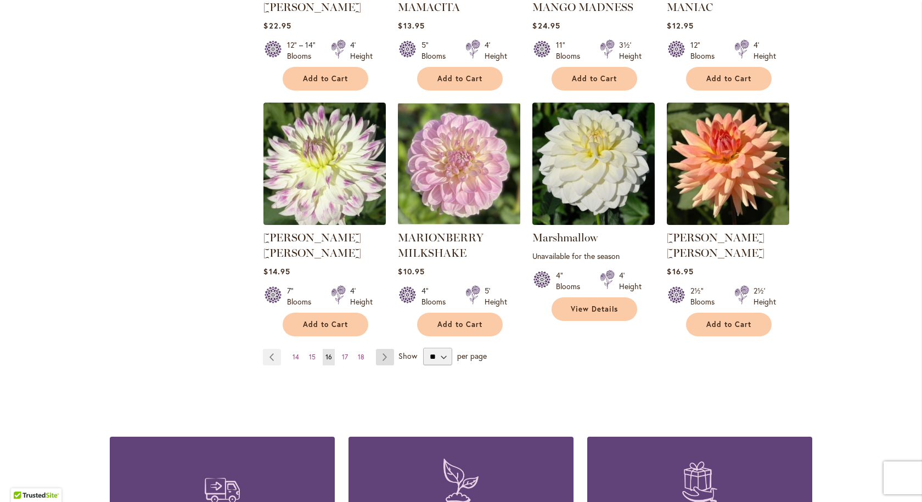
click at [381, 349] on link "Page Next" at bounding box center [385, 357] width 18 height 16
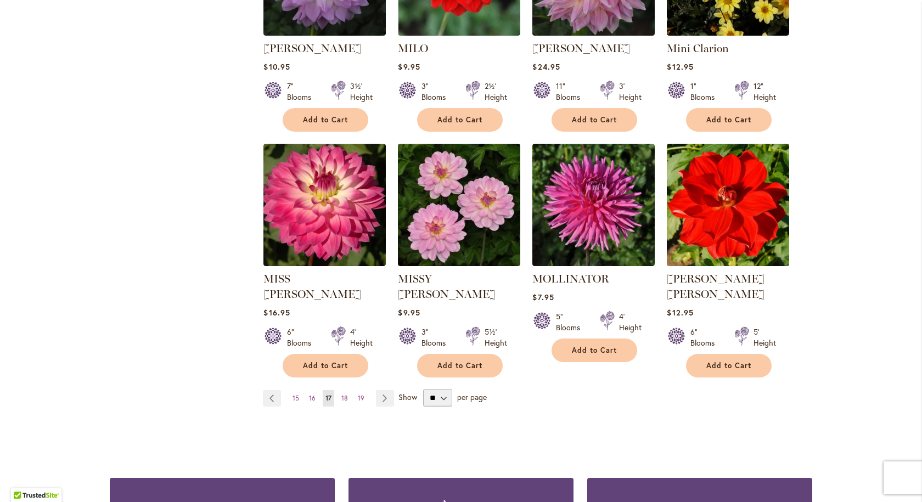
scroll to position [878, 0]
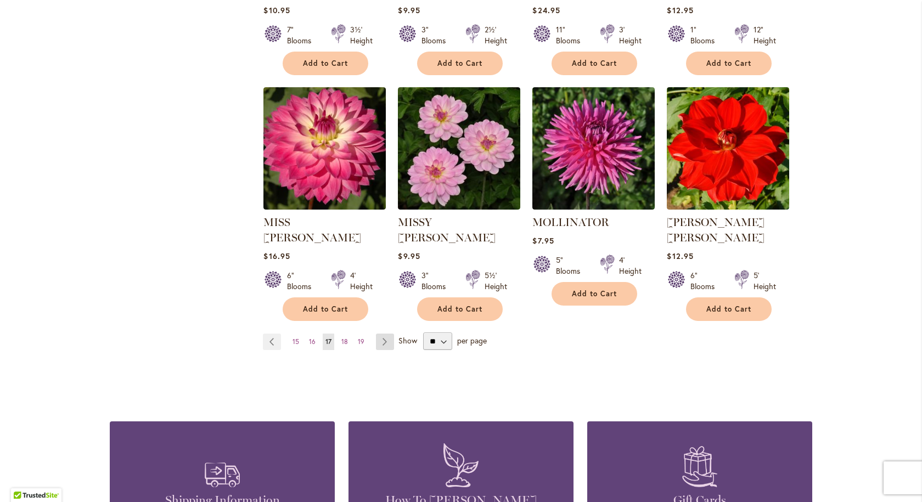
click at [379, 334] on link "Page Next" at bounding box center [385, 342] width 18 height 16
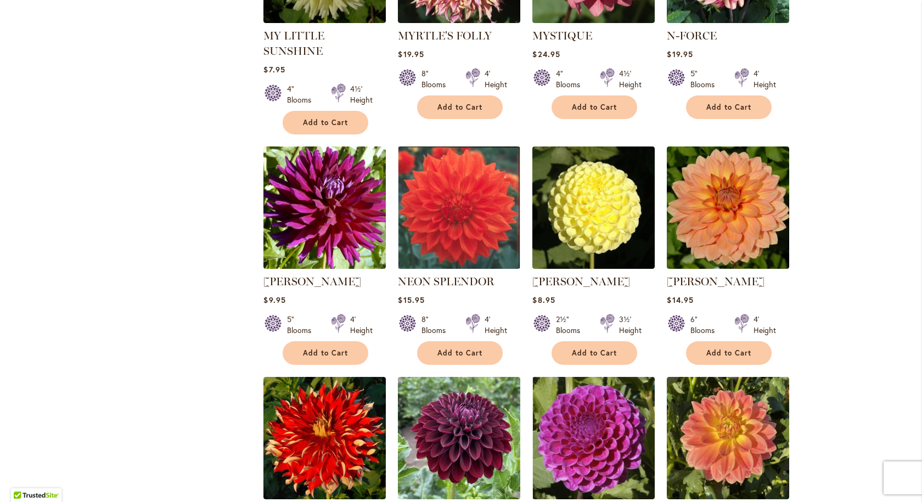
scroll to position [714, 0]
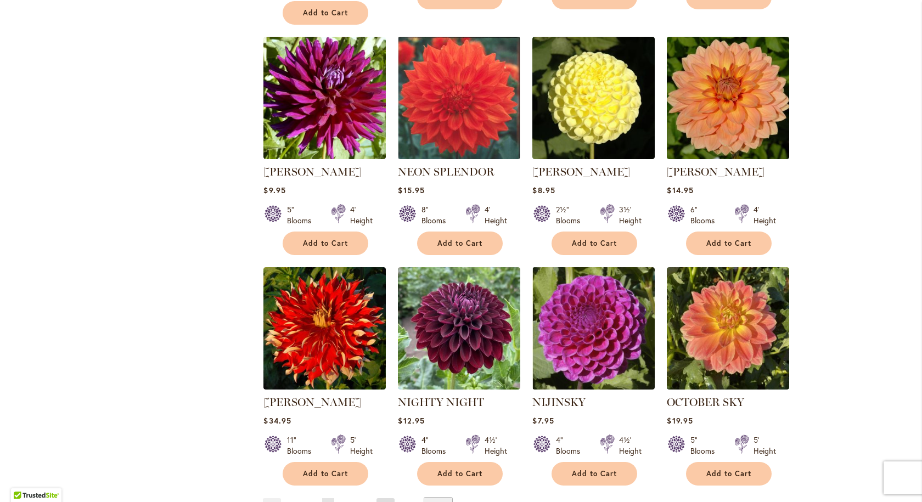
click at [378, 499] on link "Page Next" at bounding box center [386, 507] width 18 height 16
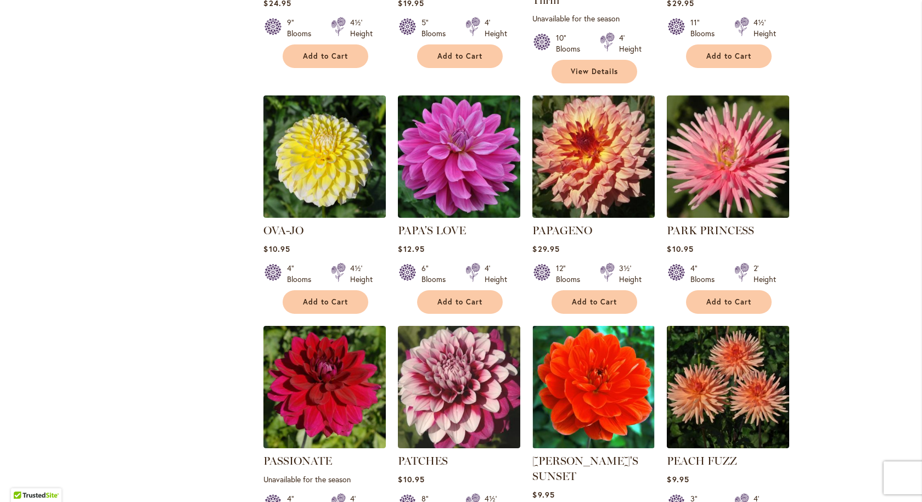
scroll to position [769, 0]
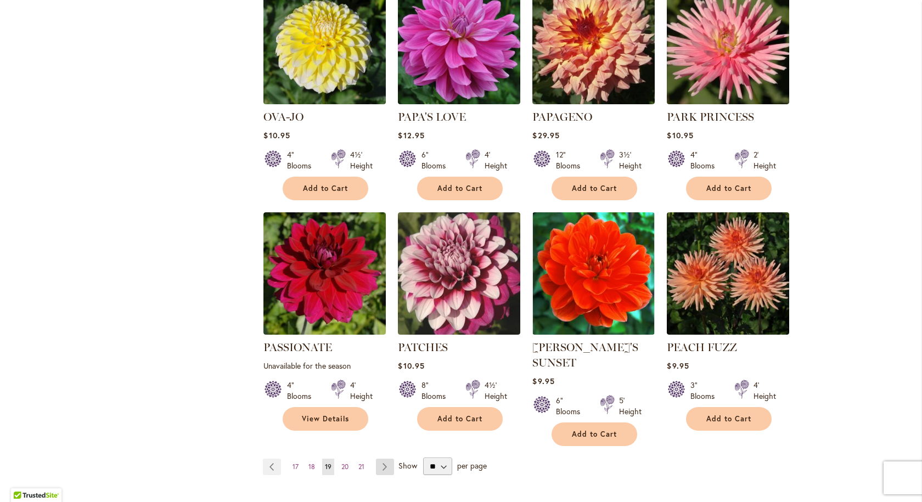
click at [379, 459] on link "Page Next" at bounding box center [385, 467] width 18 height 16
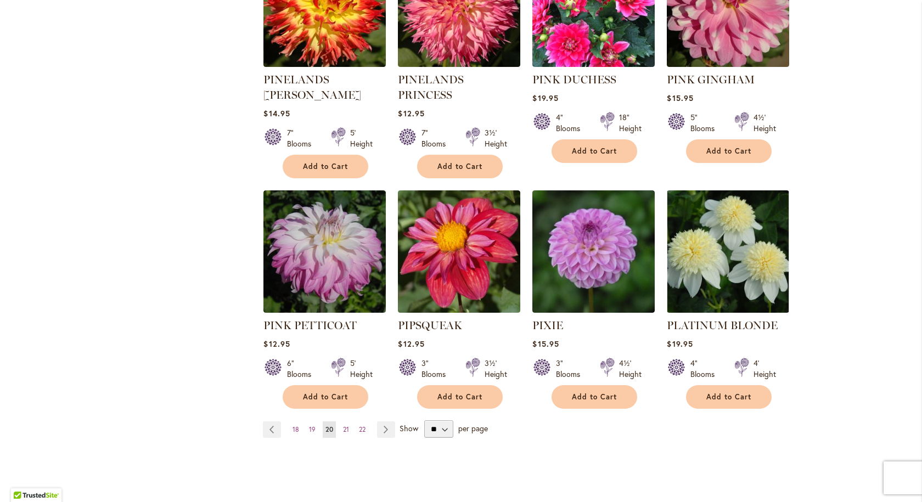
scroll to position [824, 0]
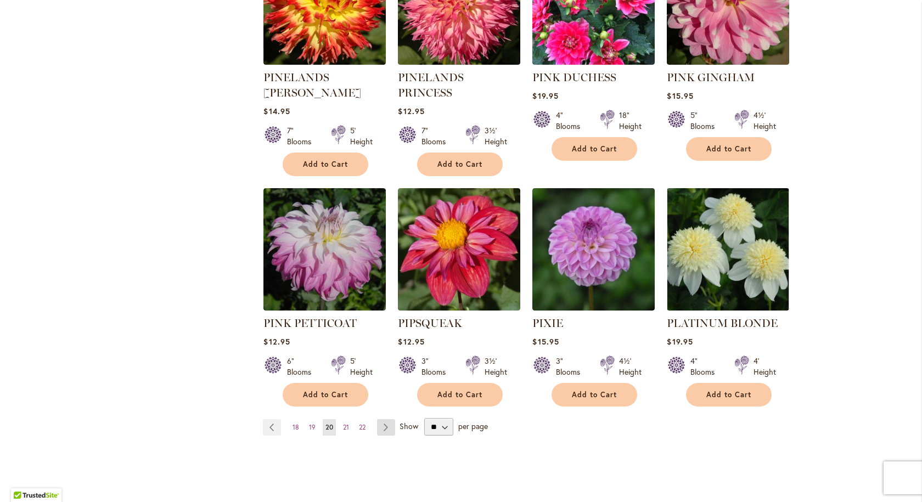
click at [379, 419] on link "Page Next" at bounding box center [386, 427] width 18 height 16
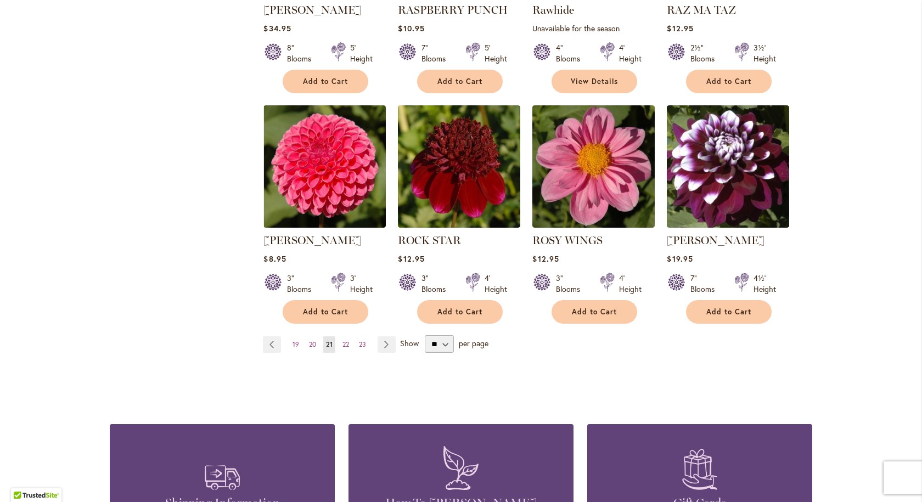
scroll to position [878, 0]
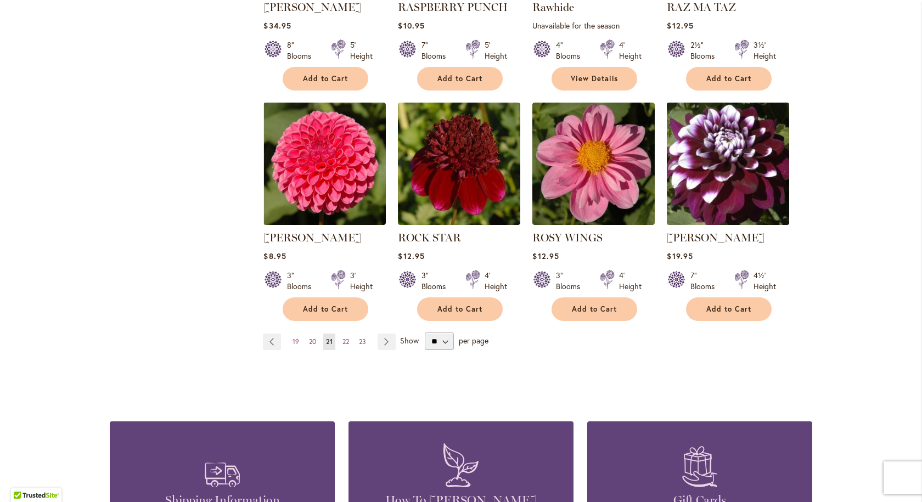
click at [719, 169] on img at bounding box center [728, 164] width 128 height 128
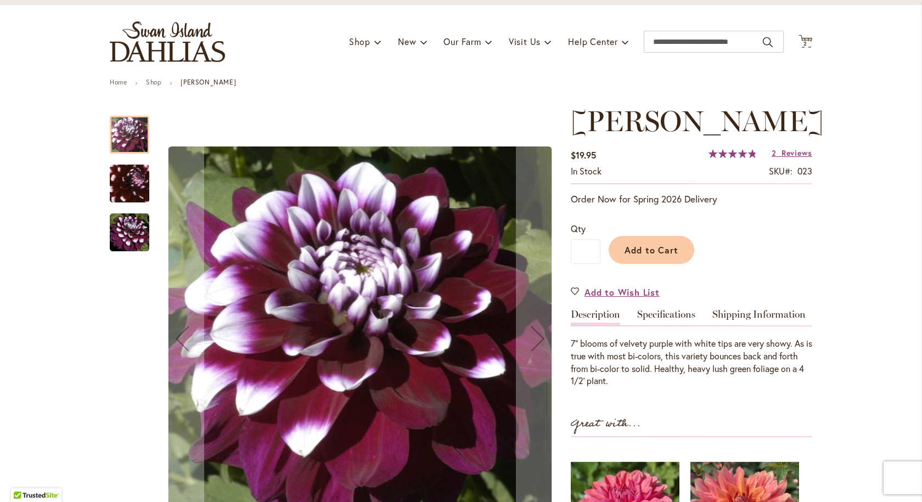
scroll to position [55, 0]
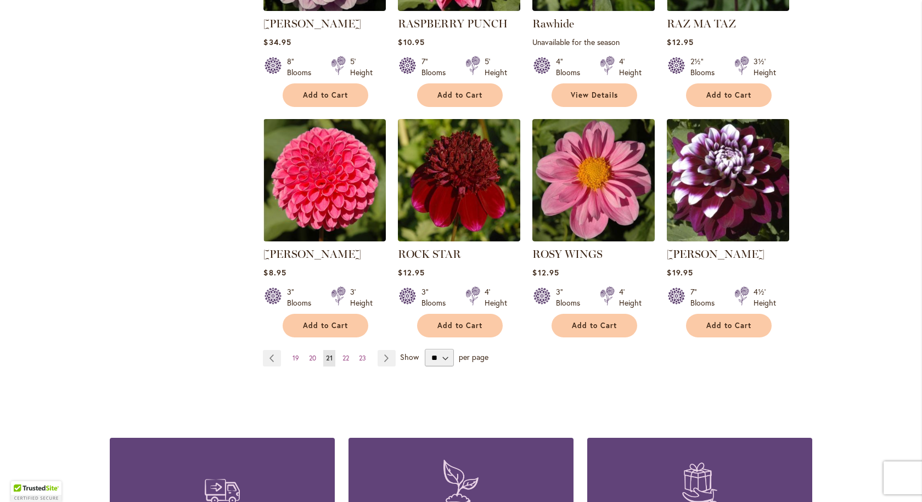
scroll to position [878, 0]
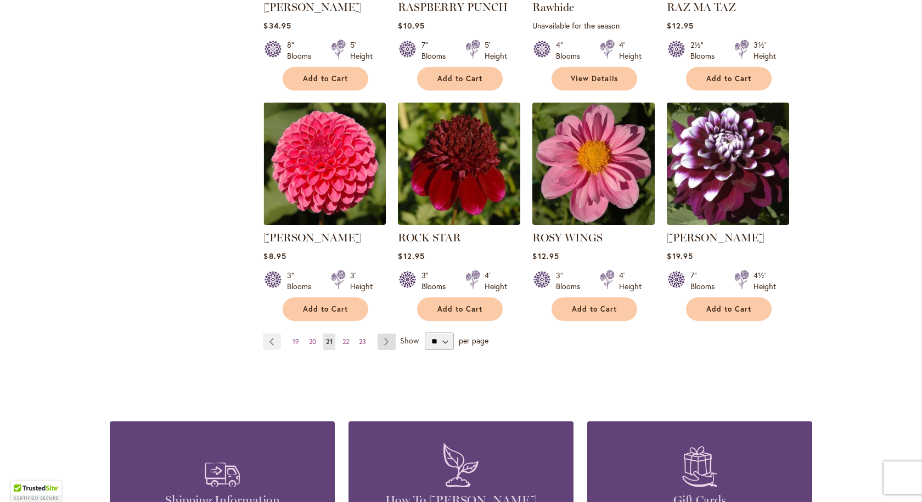
click at [383, 340] on link "Page Next" at bounding box center [387, 342] width 18 height 16
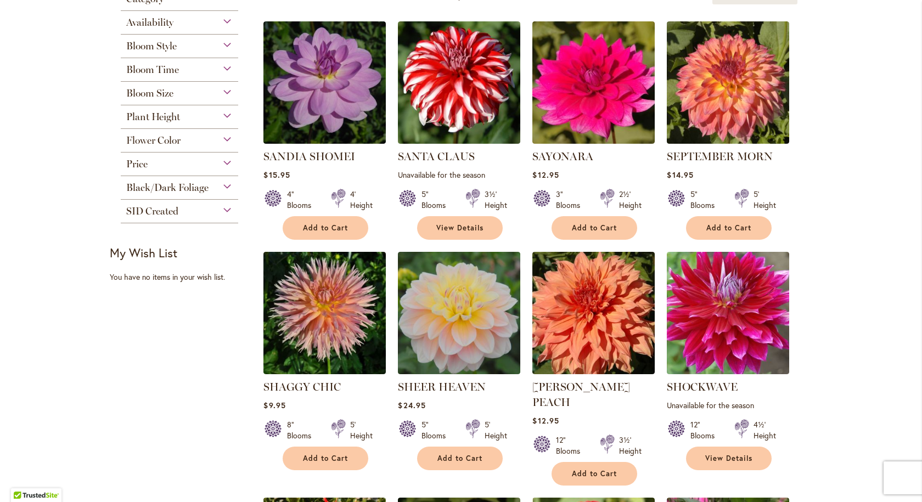
scroll to position [275, 0]
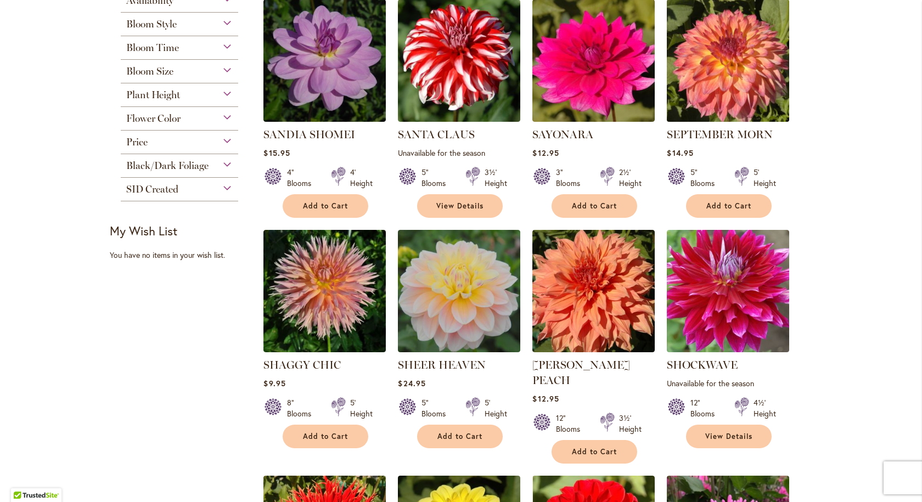
click at [718, 65] on img at bounding box center [728, 61] width 128 height 128
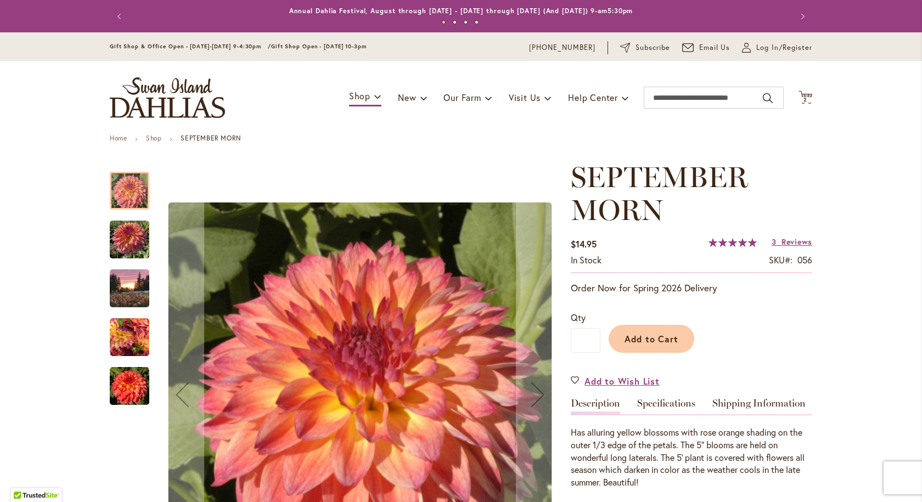
click at [114, 243] on img "SEPTEMBER MORN" at bounding box center [130, 240] width 40 height 53
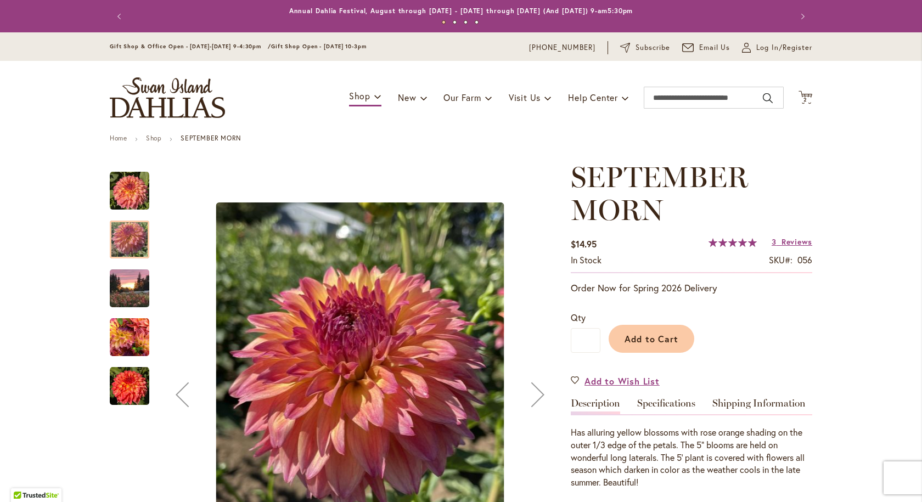
click at [115, 282] on img "September Morn" at bounding box center [130, 288] width 40 height 53
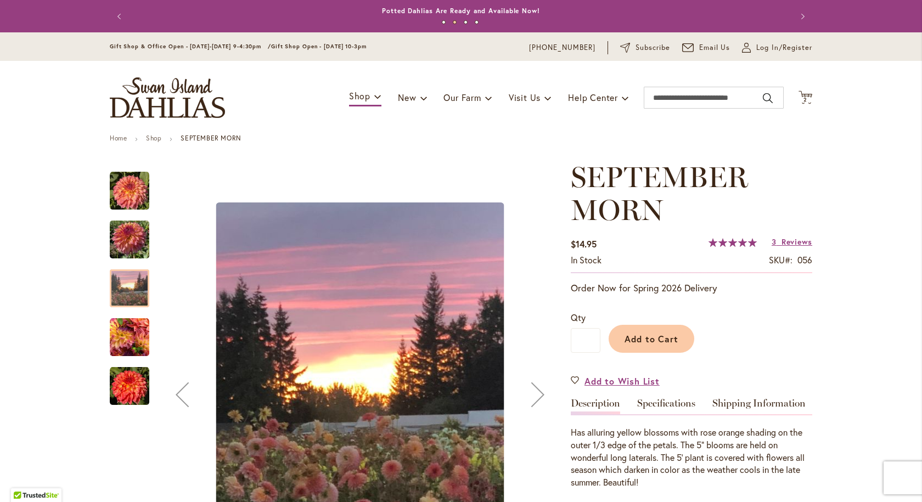
click at [125, 344] on img "September Morn" at bounding box center [130, 338] width 40 height 40
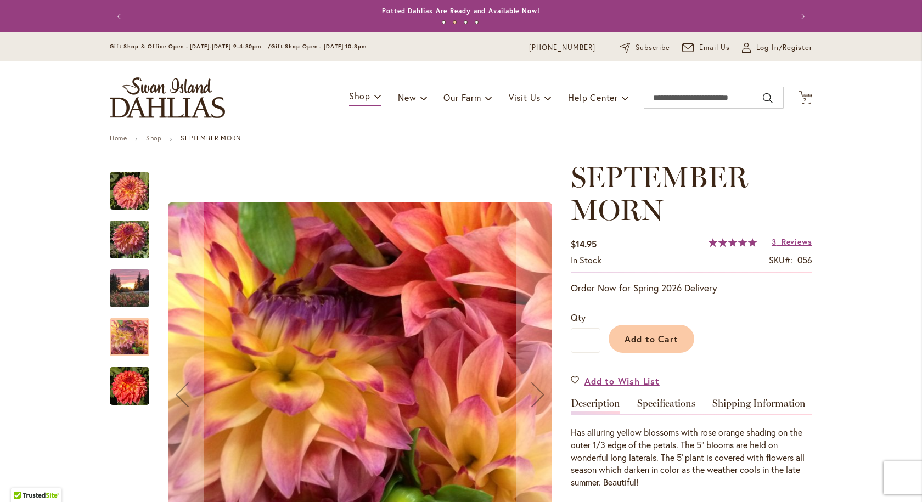
click at [116, 386] on img "September Morn" at bounding box center [130, 387] width 40 height 40
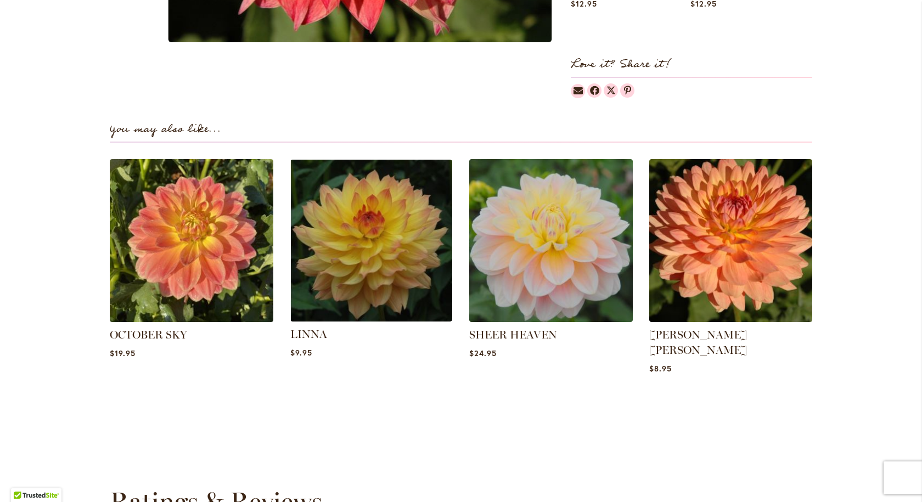
scroll to position [329, 0]
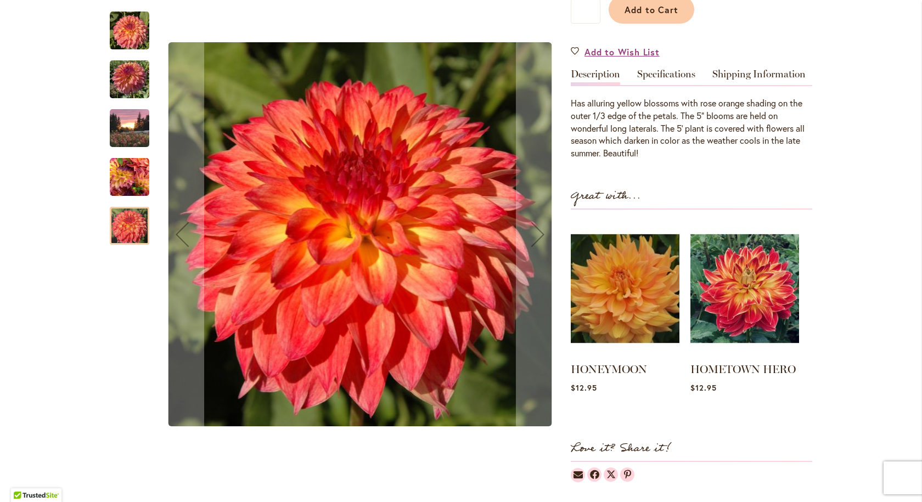
click at [127, 74] on img "SEPTEMBER MORN" at bounding box center [130, 79] width 40 height 53
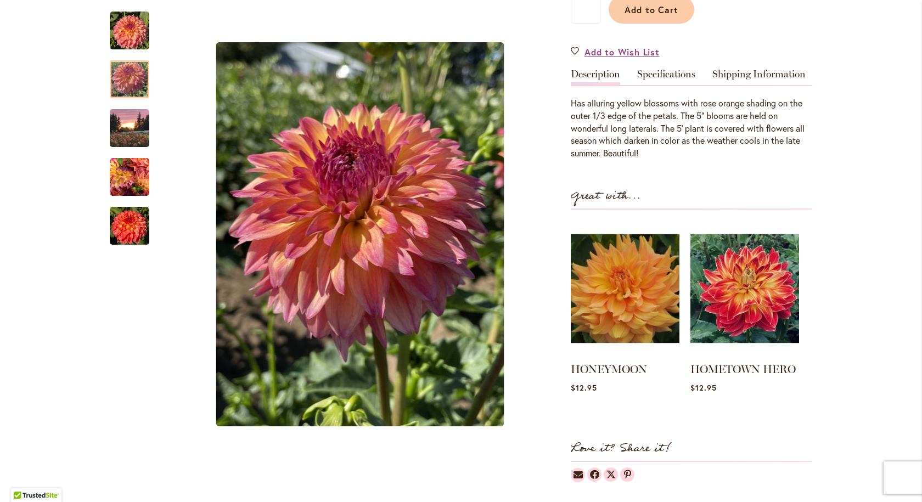
click at [119, 120] on img "September Morn" at bounding box center [130, 128] width 40 height 53
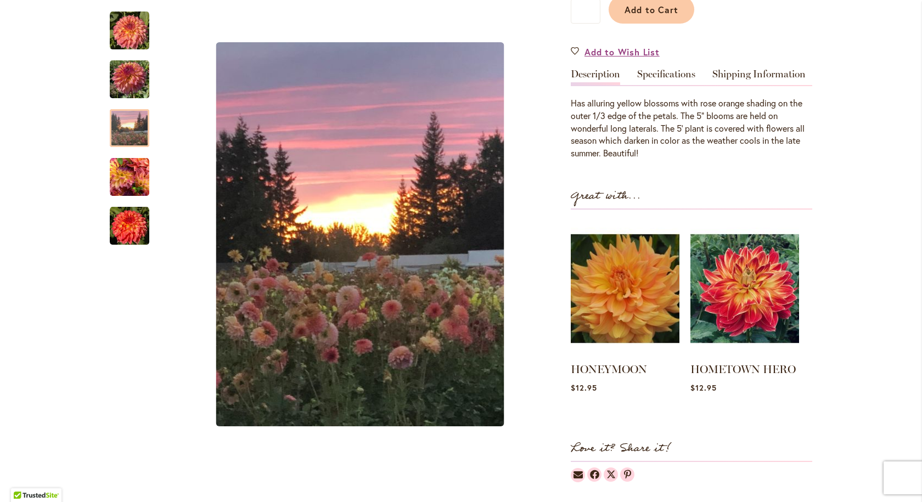
click at [125, 173] on img "September Morn" at bounding box center [130, 177] width 40 height 40
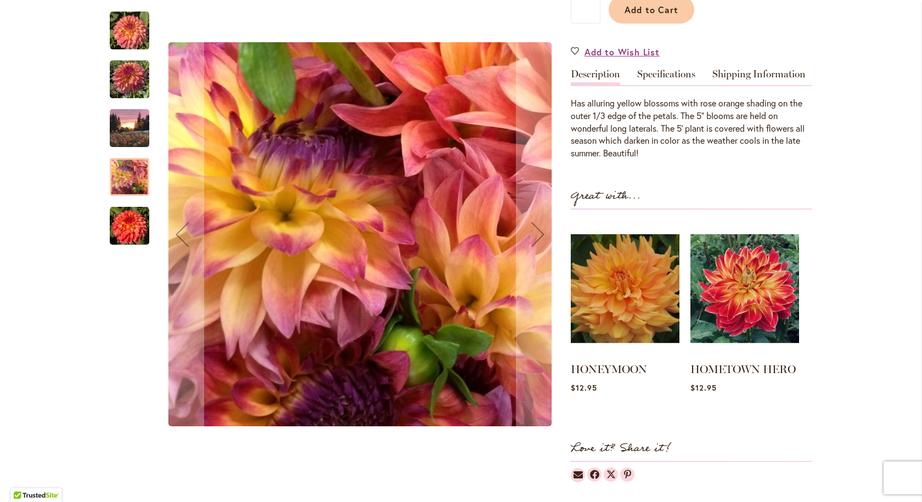
click at [115, 221] on img "September Morn" at bounding box center [130, 226] width 40 height 40
